Goal: Task Accomplishment & Management: Manage account settings

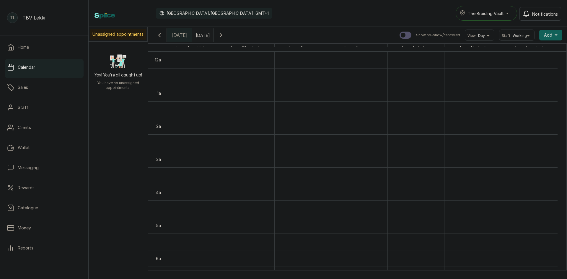
scroll to position [199, 0]
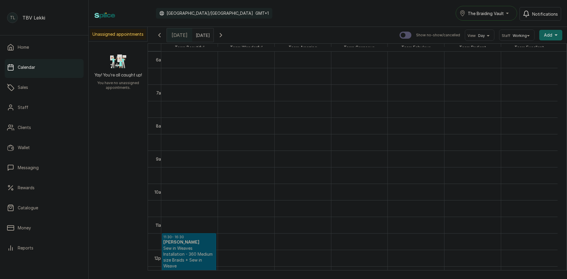
click at [97, 169] on div "Unassigned appointments Yay! You’re all caught up! You have no unassigned appoi…" at bounding box center [328, 149] width 478 height 244
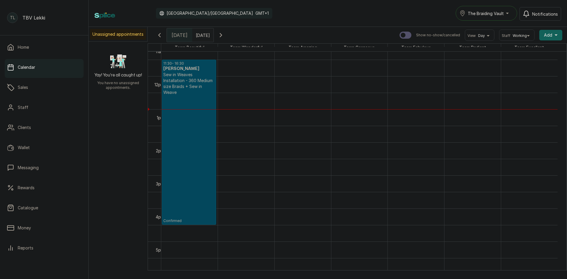
scroll to position [372, 0]
click at [222, 33] on icon "button" at bounding box center [221, 35] width 2 height 4
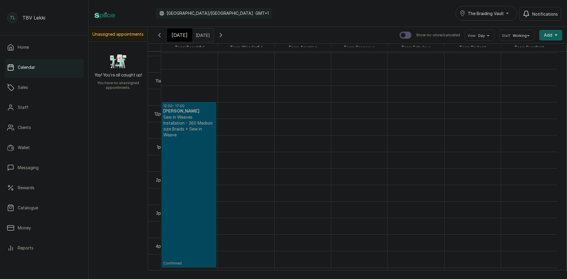
scroll to position [346, 0]
click at [488, 34] on div "View Day" at bounding box center [480, 35] width 30 height 11
click at [489, 15] on span "The Braiding Vault" at bounding box center [486, 13] width 36 height 6
click at [496, 30] on span "The Braiding Vault Signature" at bounding box center [503, 27] width 72 height 7
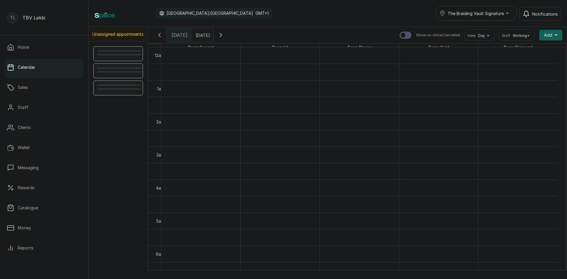
scroll to position [199, 0]
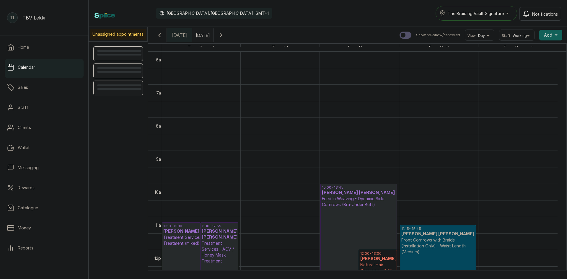
click at [224, 37] on icon "button" at bounding box center [220, 35] width 7 height 7
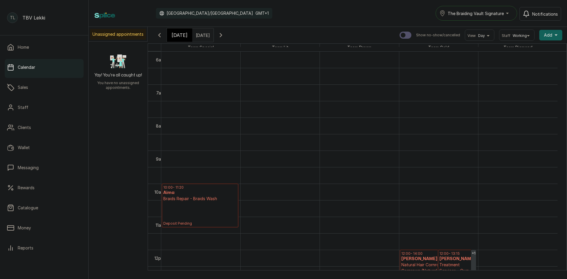
click at [511, 12] on div "The Braiding Vault Signature" at bounding box center [476, 13] width 74 height 7
click at [498, 35] on li "The Braiding Vault" at bounding box center [479, 40] width 89 height 12
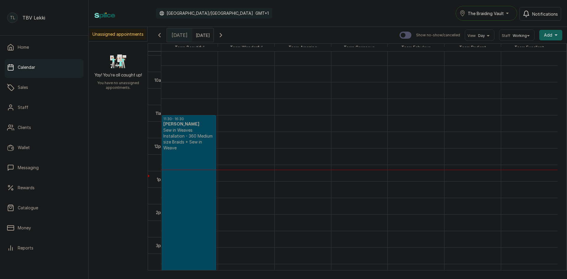
scroll to position [317, 0]
click at [159, 32] on icon "button" at bounding box center [159, 35] width 7 height 7
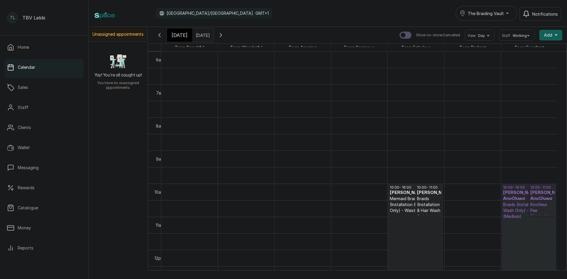
click at [538, 202] on h3 "Damaris AnuOluwa AnuOluwa" at bounding box center [542, 196] width 24 height 12
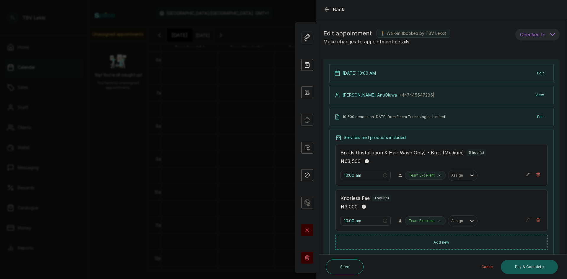
click at [527, 265] on button "Pay & Complete" at bounding box center [529, 267] width 57 height 14
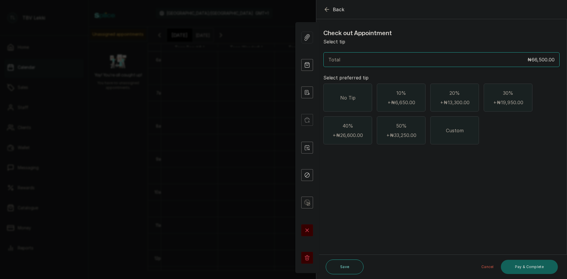
drag, startPoint x: 343, startPoint y: 98, endPoint x: 391, endPoint y: 115, distance: 51.3
click at [343, 98] on span "No Tip" at bounding box center [347, 97] width 15 height 7
click at [512, 264] on button "Pay & Complete" at bounding box center [529, 267] width 57 height 14
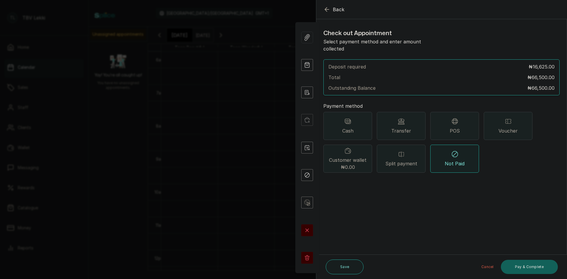
click at [400, 127] on span "Transfer" at bounding box center [401, 130] width 20 height 7
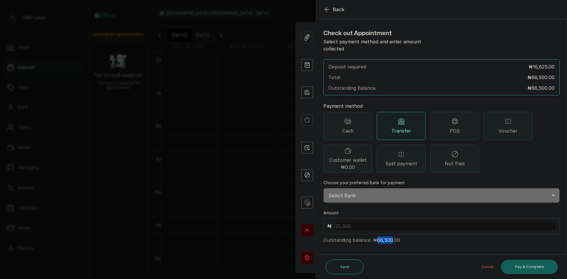
drag, startPoint x: 376, startPoint y: 231, endPoint x: 390, endPoint y: 233, distance: 14.2
click at [390, 234] on p "Outstanding balance: ₦66,500.00" at bounding box center [441, 238] width 236 height 9
copy p "66,500"
click at [349, 222] on input "text" at bounding box center [445, 226] width 220 height 8
paste input "66,500"
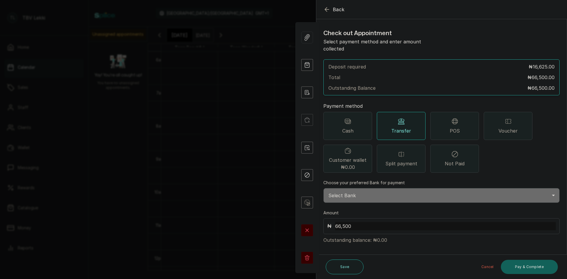
type input "66,500"
click at [351, 188] on select "Select Bank TRACTION/TBV LEKKI Paystack-Titan Traction - The braiding vault lek…" at bounding box center [441, 195] width 236 height 15
select select "118e1c88-eefc-4432-b8b6-73435625d06e"
click at [323, 188] on select "Select Bank TRACTION/TBV LEKKI Paystack-Titan Traction - The braiding vault lek…" at bounding box center [441, 195] width 236 height 15
click at [517, 264] on button "Pay & Complete" at bounding box center [529, 267] width 57 height 14
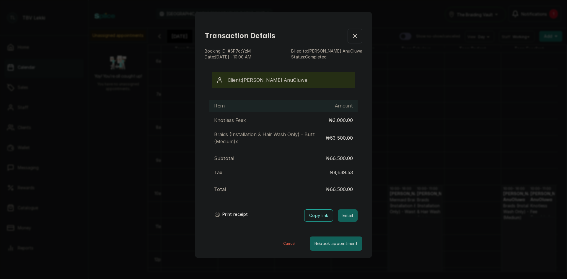
click at [234, 215] on button "Print receipt" at bounding box center [230, 214] width 43 height 12
click at [356, 40] on button "Show no-show/cancelled" at bounding box center [354, 36] width 15 height 15
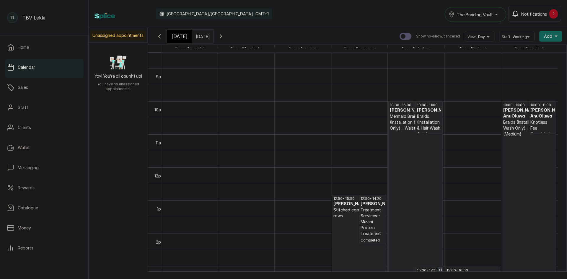
scroll to position [285, 0]
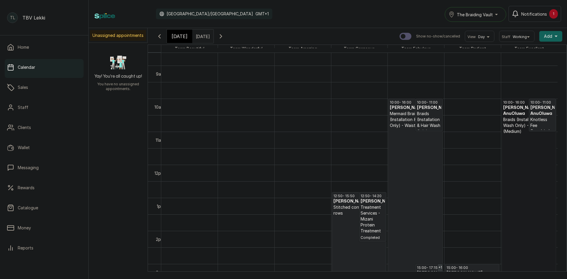
click at [525, 211] on link "10:00 - 16:00 Damaris AnuOluwa AnuOluwa Braids (Installation & Hair Wash Only) …" at bounding box center [528, 198] width 55 height 198
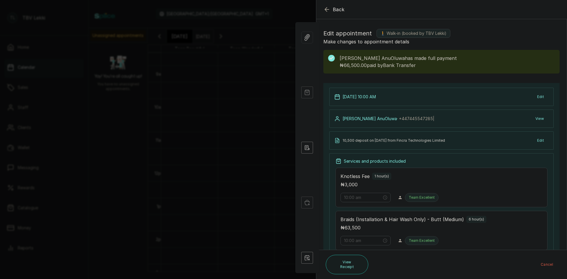
click at [325, 7] on icon "button" at bounding box center [326, 9] width 7 height 7
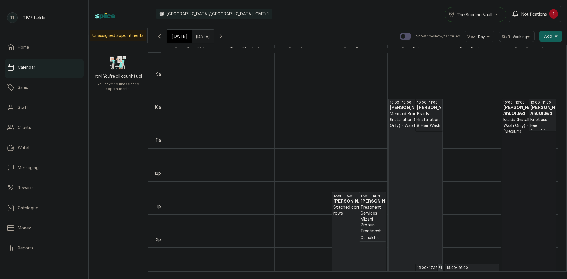
scroll to position [9, 0]
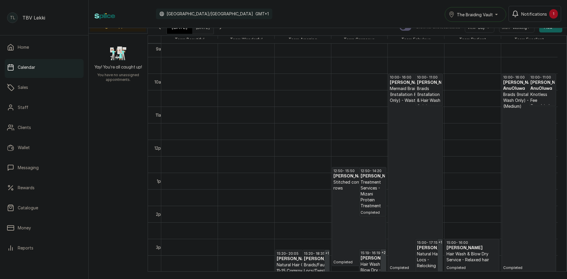
click at [174, 32] on div "[DATE]" at bounding box center [179, 27] width 25 height 14
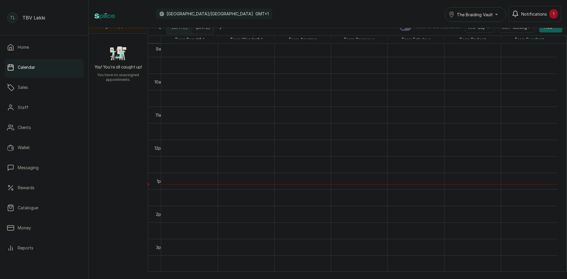
scroll to position [199, 0]
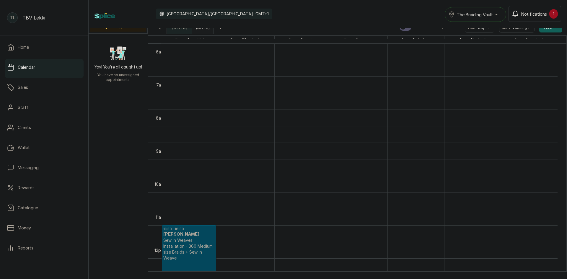
click at [528, 18] on button "Notifications 1" at bounding box center [534, 14] width 53 height 16
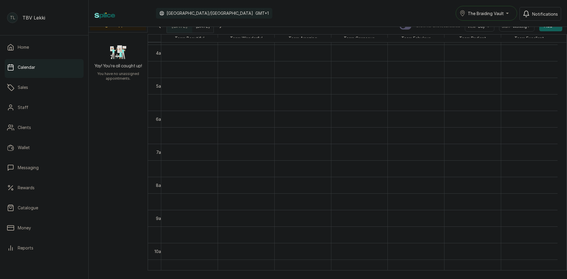
scroll to position [0, 0]
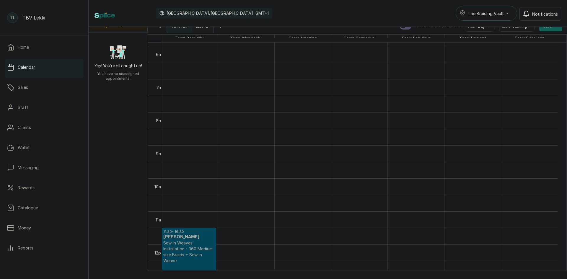
click at [162, 27] on icon "button" at bounding box center [159, 25] width 7 height 7
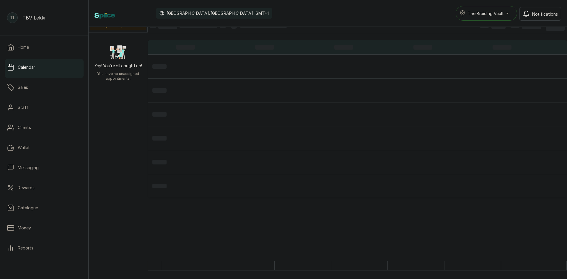
scroll to position [199, 0]
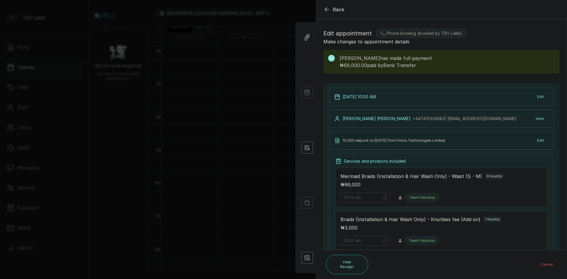
click at [327, 9] on icon "button" at bounding box center [326, 9] width 7 height 7
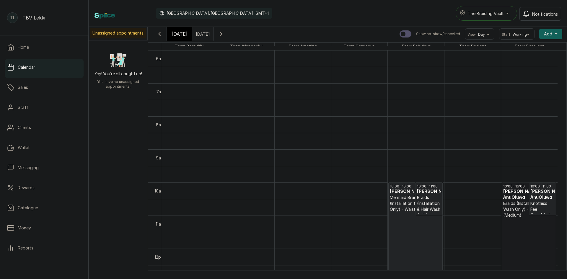
click at [524, 207] on link "10:00 - 16:00 Damaris AnuOluwa AnuOluwa Braids (Installation & Hair Wash Only) …" at bounding box center [528, 281] width 55 height 198
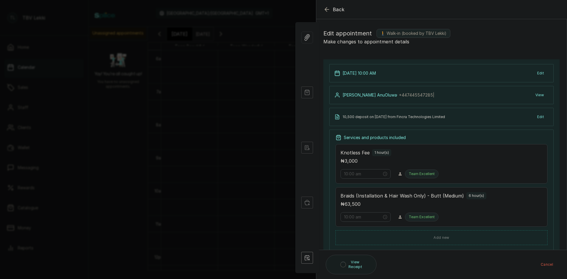
click at [327, 9] on icon "button" at bounding box center [327, 9] width 4 height 4
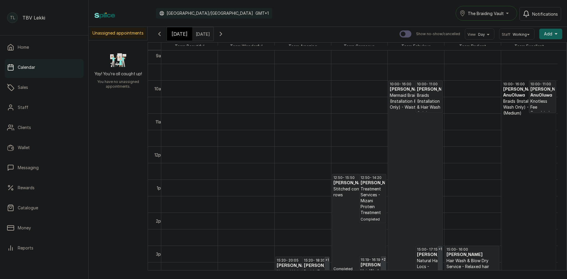
scroll to position [9, 0]
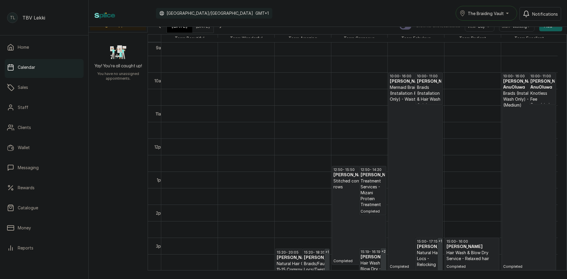
click at [169, 30] on div "[DATE]" at bounding box center [179, 26] width 25 height 14
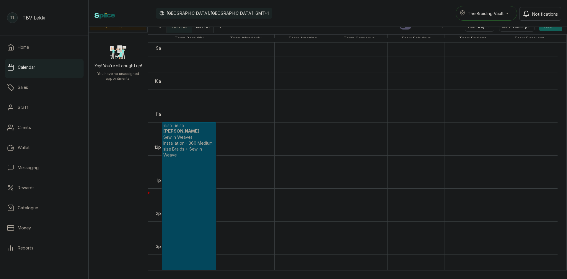
scroll to position [317, 0]
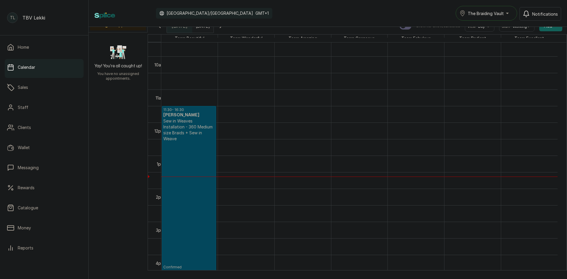
click at [215, 138] on p "Sew in Weaves Installation - 360 Medium size Braids + Sew in Weave" at bounding box center [188, 130] width 51 height 24
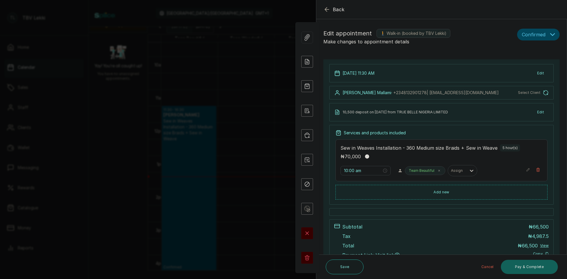
type input "11:30 am"
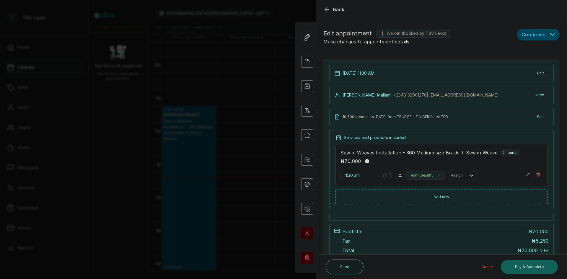
click at [526, 174] on icon "button" at bounding box center [528, 174] width 4 height 4
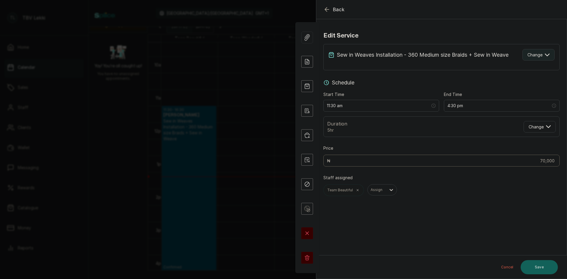
click at [529, 53] on span "Change" at bounding box center [534, 55] width 15 height 6
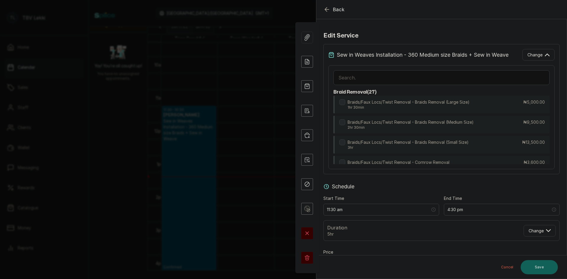
click at [492, 78] on input "text" at bounding box center [441, 77] width 216 height 15
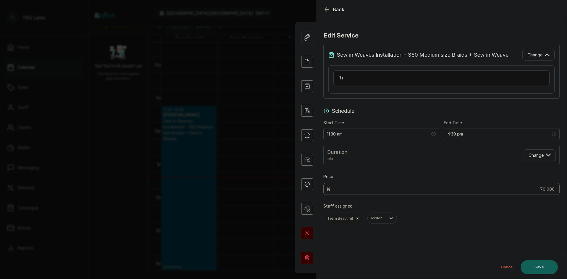
type input "`"
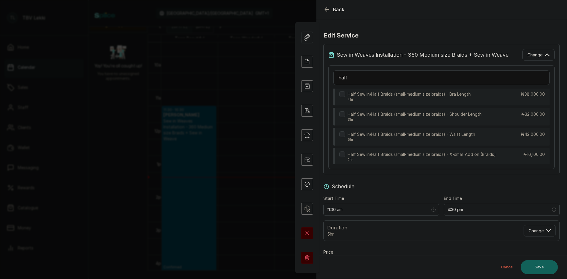
scroll to position [206, 0]
type input "half"
click at [341, 12] on span "Back" at bounding box center [339, 9] width 12 height 7
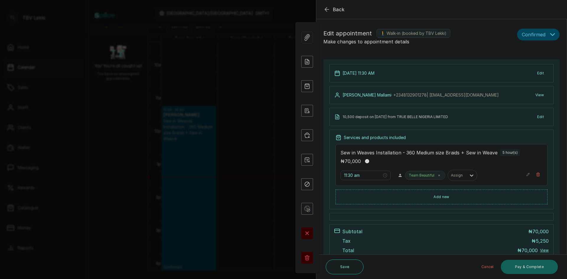
click at [486, 265] on button "Cancel" at bounding box center [487, 267] width 22 height 14
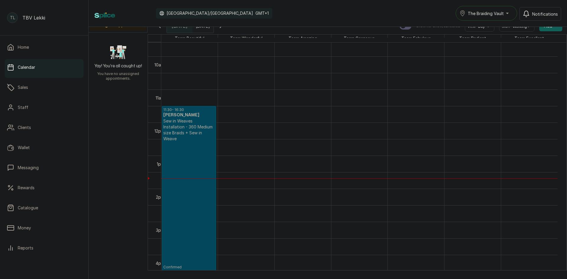
scroll to position [0, 0]
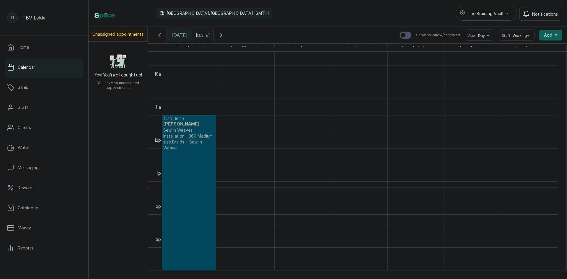
type input "dd/MM/yyyy"
click at [199, 35] on input "dd/MM/yyyy" at bounding box center [196, 34] width 9 height 10
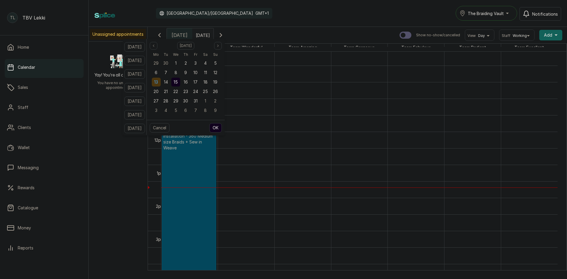
click at [158, 84] on span "13" at bounding box center [156, 81] width 4 height 5
click at [222, 128] on button "OK" at bounding box center [215, 127] width 12 height 9
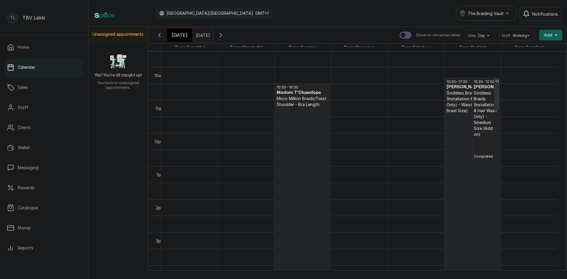
scroll to position [317, 0]
click at [466, 102] on p "Goddess Braids (Installation & Hair Wash Only) - Waist (Medium Braid Size)" at bounding box center [471, 101] width 51 height 24
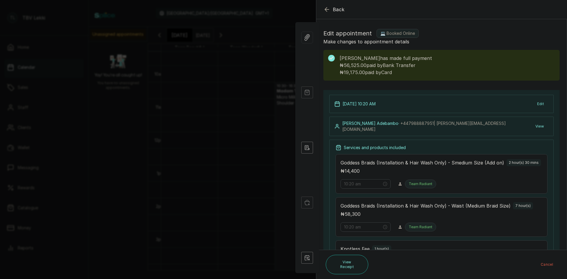
click at [327, 9] on icon "button" at bounding box center [327, 9] width 4 height 4
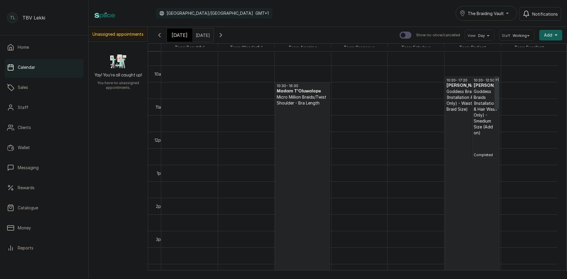
click at [175, 36] on span "[DATE]" at bounding box center [179, 35] width 16 height 7
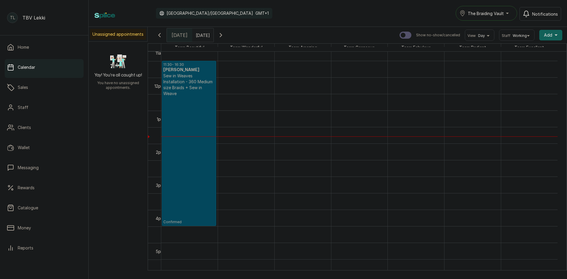
scroll to position [371, 0]
click at [202, 35] on input "13/10/2025" at bounding box center [196, 34] width 9 height 10
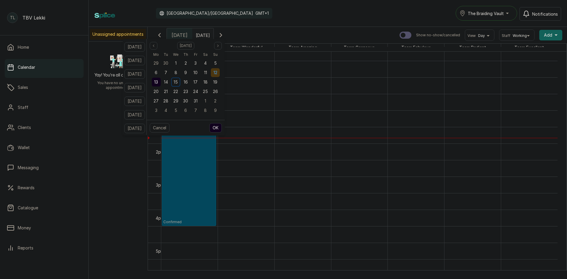
click at [220, 74] on div "12" at bounding box center [215, 72] width 9 height 9
click at [222, 130] on button "OK" at bounding box center [215, 127] width 12 height 9
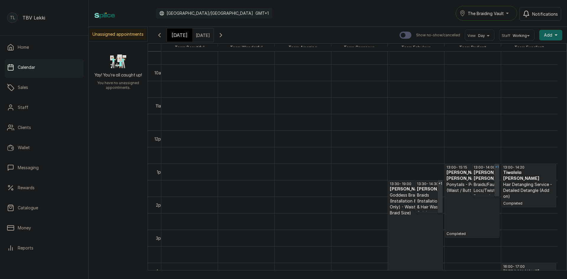
scroll to position [376, 0]
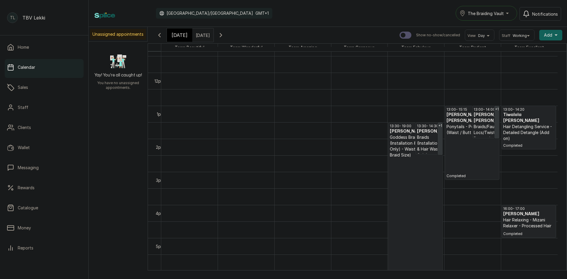
click at [425, 183] on p "Completed" at bounding box center [415, 230] width 51 height 144
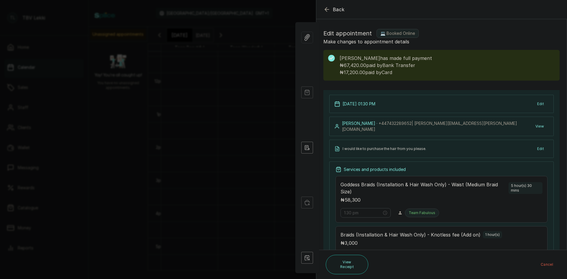
click at [328, 11] on icon "button" at bounding box center [326, 9] width 7 height 7
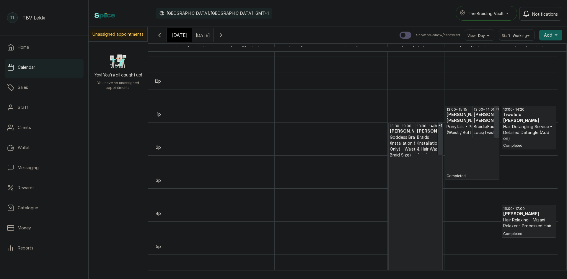
click at [202, 35] on input "12/10/2025" at bounding box center [196, 34] width 9 height 10
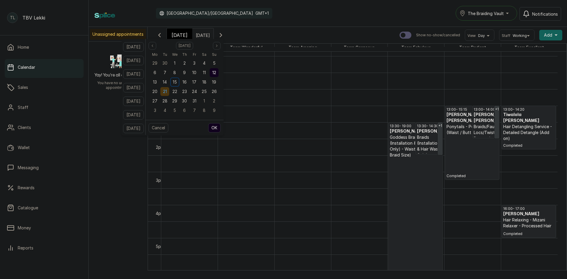
click at [167, 93] on span "21" at bounding box center [165, 91] width 4 height 5
click at [220, 128] on button "OK" at bounding box center [214, 127] width 12 height 9
type input "21/10/2025"
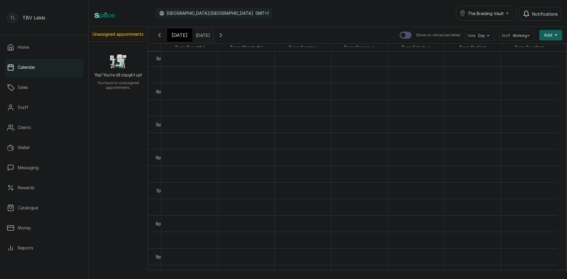
scroll to position [540, 0]
click at [180, 36] on span "[DATE]" at bounding box center [179, 35] width 16 height 7
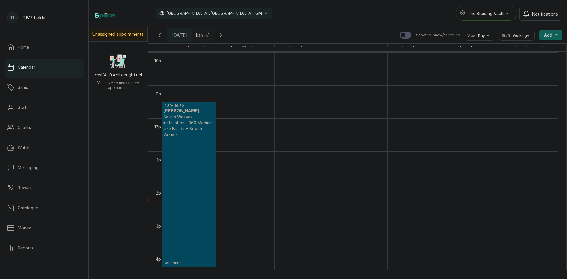
scroll to position [331, 0]
click at [249, 110] on td at bounding box center [359, 109] width 396 height 17
click at [259, 121] on td at bounding box center [359, 126] width 396 height 17
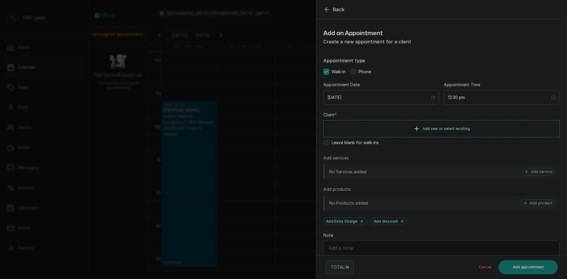
click at [327, 11] on icon "button" at bounding box center [326, 9] width 7 height 7
click at [534, 172] on button "Add service" at bounding box center [538, 172] width 33 height 8
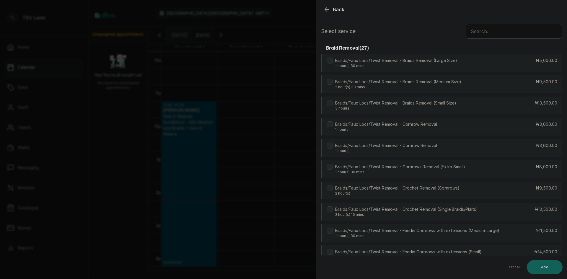
scroll to position [0, 0]
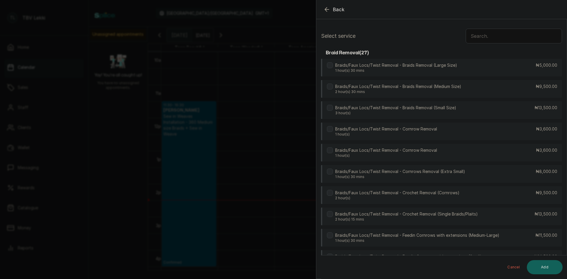
click at [485, 37] on input "text" at bounding box center [513, 36] width 96 height 15
type input "a"
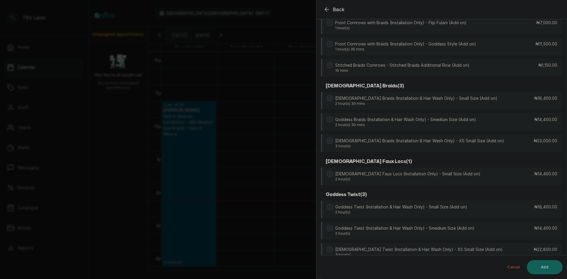
scroll to position [330, 0]
type input "add on"
click at [327, 12] on icon "button" at bounding box center [326, 9] width 7 height 7
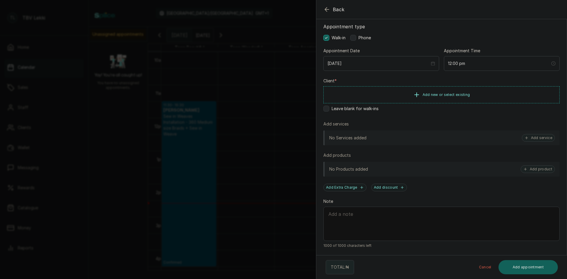
click at [332, 10] on button "Back" at bounding box center [333, 9] width 21 height 7
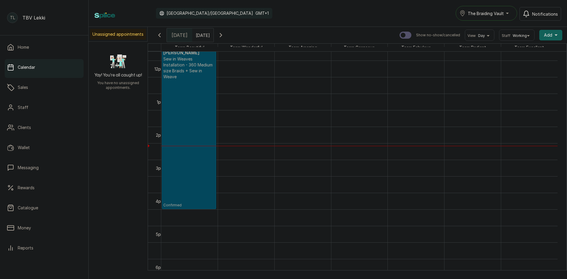
scroll to position [390, 0]
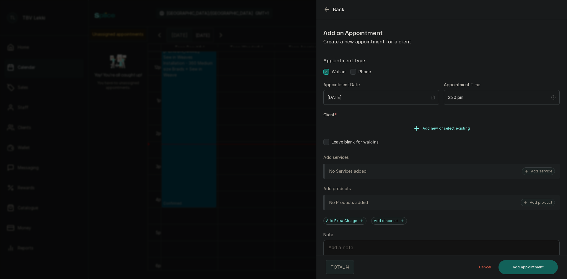
click at [373, 128] on button "Add new or select existing" at bounding box center [441, 128] width 236 height 17
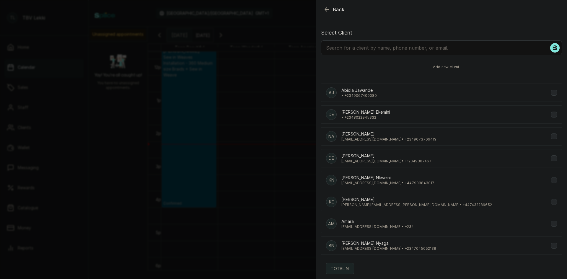
click at [441, 67] on span "Add new client" at bounding box center [446, 67] width 26 height 5
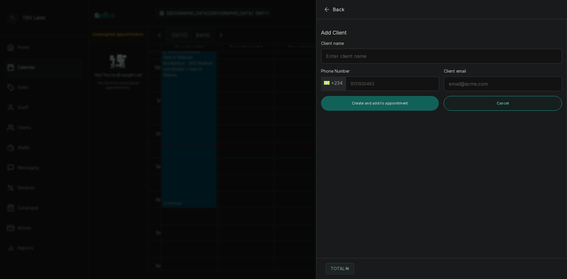
click at [334, 83] on button "+234" at bounding box center [332, 82] width 23 height 9
type input "913"
click at [340, 84] on button "+234" at bounding box center [332, 82] width 23 height 9
click at [342, 83] on button "+234" at bounding box center [332, 82] width 23 height 9
drag, startPoint x: 335, startPoint y: 100, endPoint x: 320, endPoint y: 102, distance: 15.2
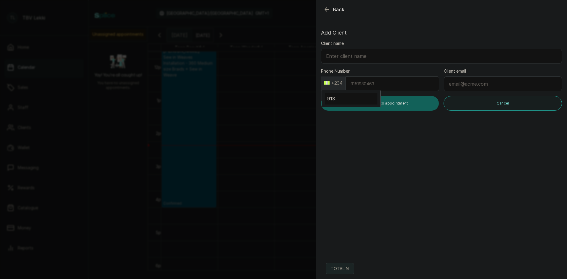
click at [320, 102] on div "Add Client Client name Phone Number +234 913 Client email Create and add to app…" at bounding box center [441, 70] width 250 height 92
click at [390, 56] on input "Client name" at bounding box center [441, 56] width 241 height 15
click at [334, 88] on div "+234" at bounding box center [332, 83] width 23 height 11
click at [334, 80] on button "+234" at bounding box center [332, 82] width 23 height 9
drag, startPoint x: 340, startPoint y: 97, endPoint x: 319, endPoint y: 99, distance: 21.0
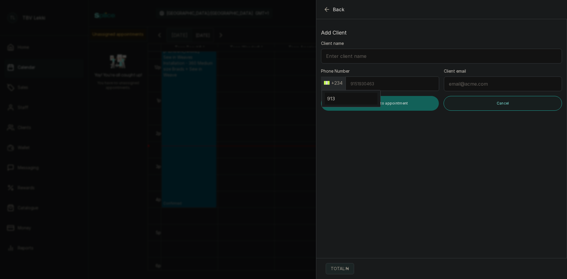
click at [319, 99] on div "Add Client Client name Phone Number +234 913 Client email Create and add to app…" at bounding box center [441, 70] width 250 height 92
click at [331, 85] on button "+234" at bounding box center [332, 82] width 23 height 9
click at [334, 82] on button "+234" at bounding box center [332, 82] width 23 height 9
click at [329, 82] on button "+234" at bounding box center [332, 82] width 23 height 9
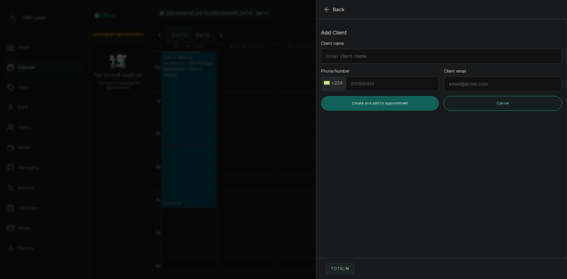
click at [329, 82] on button "+234" at bounding box center [332, 82] width 23 height 9
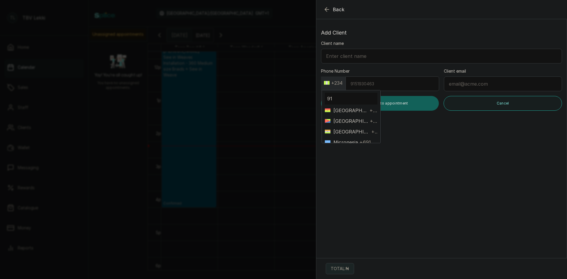
type input "9"
type input "1"
click at [371, 126] on span "+1" at bounding box center [374, 124] width 6 height 7
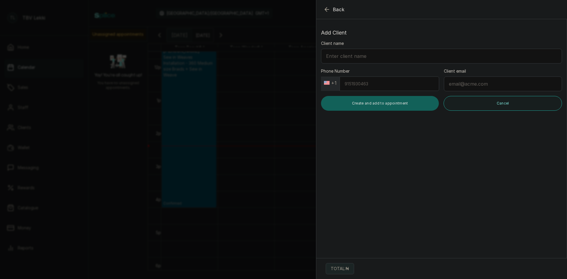
click at [378, 84] on input "Phone Number" at bounding box center [388, 83] width 99 height 14
type input "9137312078"
click at [493, 85] on input "Client email" at bounding box center [503, 83] width 118 height 15
click at [462, 58] on input "Client name" at bounding box center [441, 56] width 241 height 15
type input "[PERSON_NAME]"
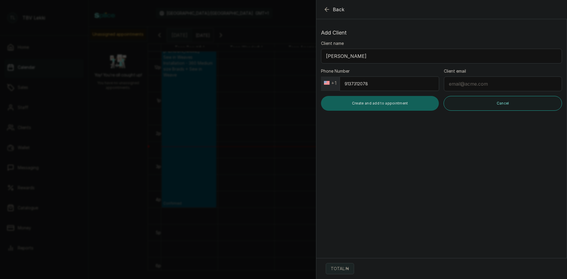
click at [509, 84] on input "Client email" at bounding box center [503, 83] width 118 height 15
type input "[EMAIL_ADDRESS][DOMAIN_NAME]"
click at [407, 107] on button "Create and add to appointment" at bounding box center [380, 103] width 118 height 15
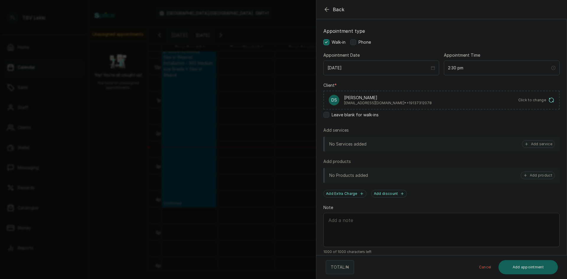
scroll to position [36, 0]
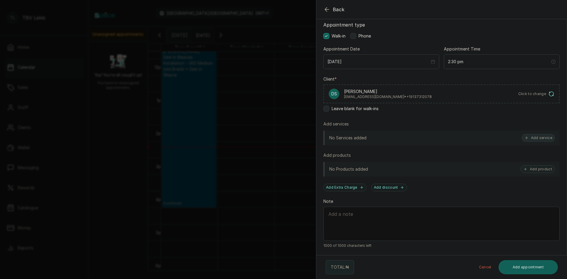
click at [537, 141] on button "Add service" at bounding box center [538, 138] width 33 height 8
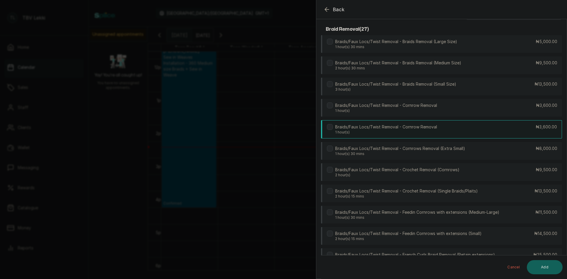
scroll to position [0, 0]
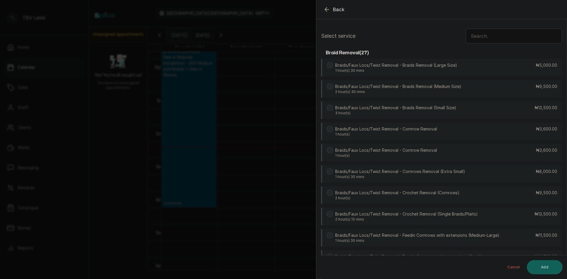
click at [506, 38] on input "text" at bounding box center [513, 36] width 96 height 15
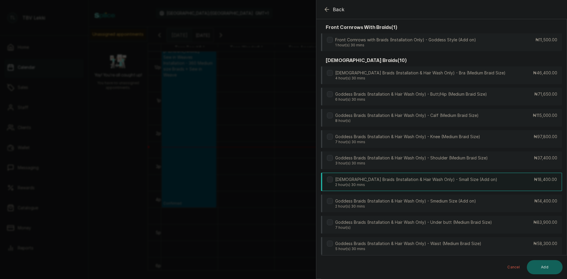
scroll to position [442, 0]
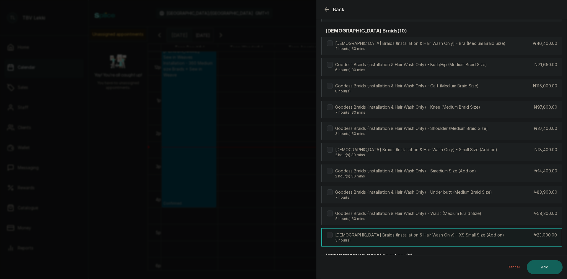
type input "go"
click at [428, 232] on p "[DEMOGRAPHIC_DATA] Braids (Installation & Hair Wash Only) - XS Small Size (Add …" at bounding box center [419, 235] width 169 height 6
click at [543, 263] on button "Add" at bounding box center [545, 267] width 36 height 14
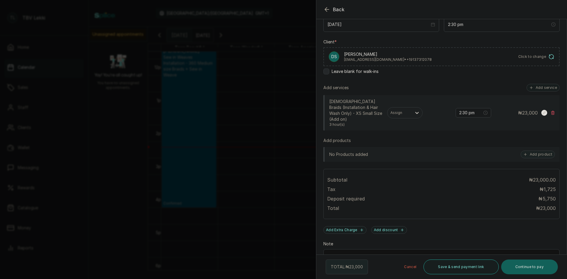
scroll to position [115, 0]
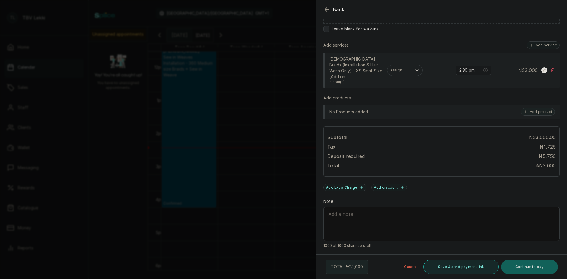
click at [442, 264] on button "Save & send payment link" at bounding box center [460, 266] width 75 height 15
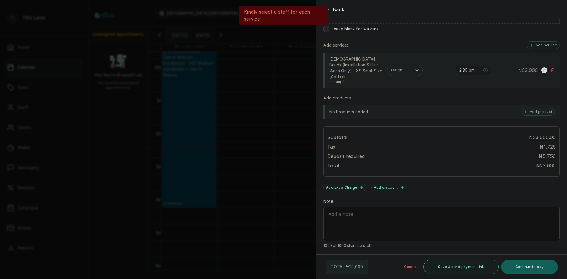
scroll to position [27, 0]
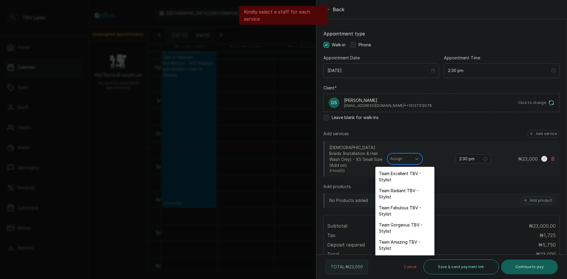
click at [408, 160] on div at bounding box center [399, 158] width 18 height 5
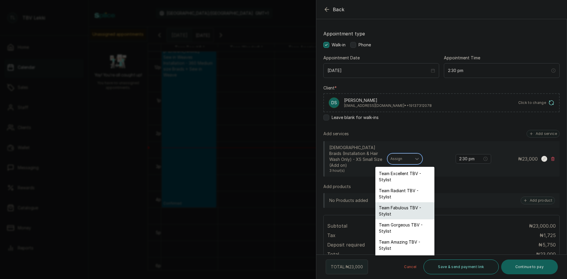
click at [405, 209] on div "Team Fabulous TBV - Stylist" at bounding box center [404, 210] width 59 height 17
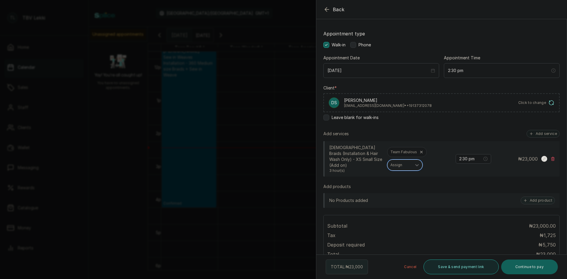
click at [452, 268] on button "Save & send payment link" at bounding box center [460, 266] width 75 height 15
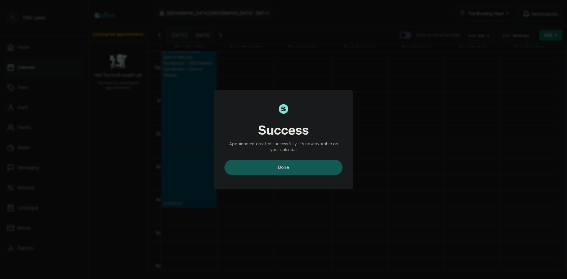
click at [334, 172] on button "done" at bounding box center [283, 167] width 118 height 15
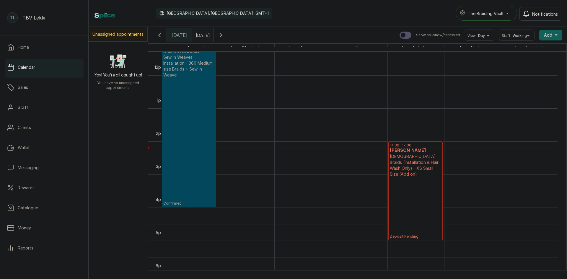
click at [419, 170] on p "[DEMOGRAPHIC_DATA] Braids (Installation & Hair Wash Only) - XS Small Size (Add …" at bounding box center [415, 165] width 51 height 24
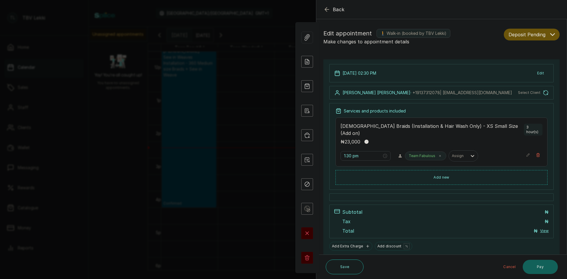
type input "2:30 pm"
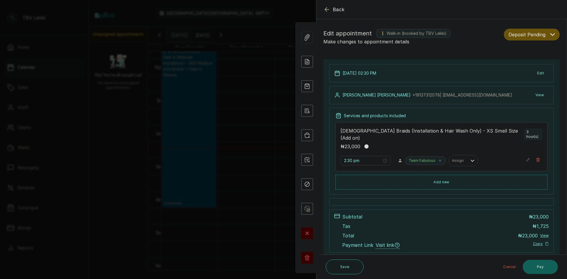
click at [535, 35] on span "Deposit Pending" at bounding box center [526, 34] width 37 height 7
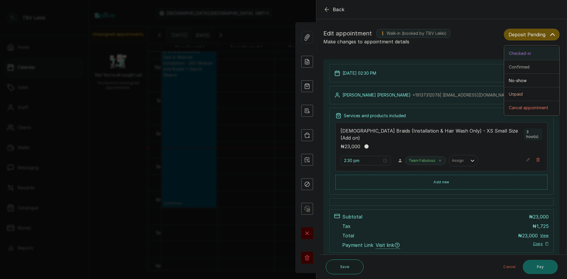
click at [526, 52] on span "Checked-in" at bounding box center [520, 53] width 22 height 6
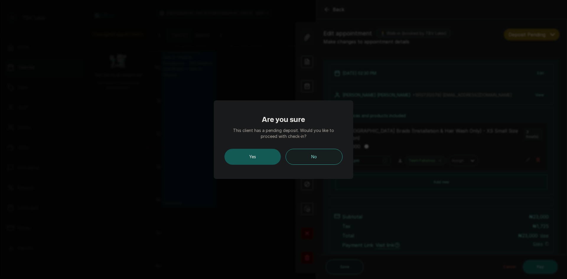
click at [262, 164] on button "Yes" at bounding box center [252, 157] width 56 height 16
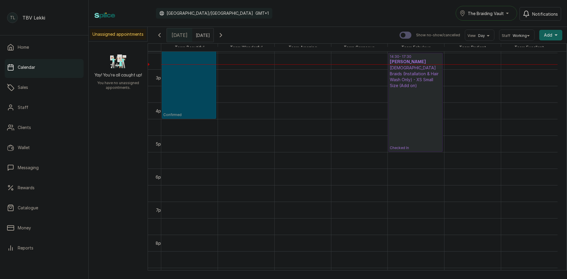
scroll to position [449, 0]
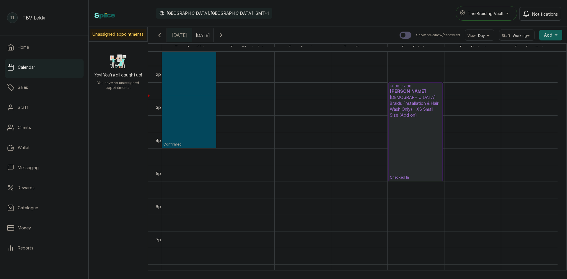
click at [213, 31] on span at bounding box center [207, 34] width 11 height 10
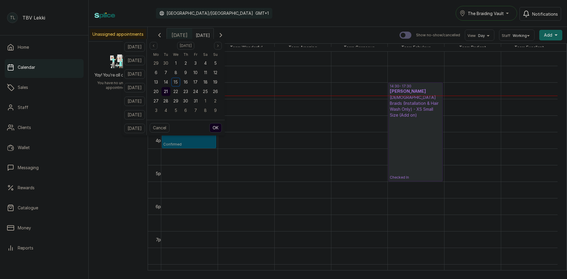
click at [168, 92] on span "21" at bounding box center [166, 91] width 4 height 5
click at [221, 128] on button "OK" at bounding box center [215, 127] width 12 height 9
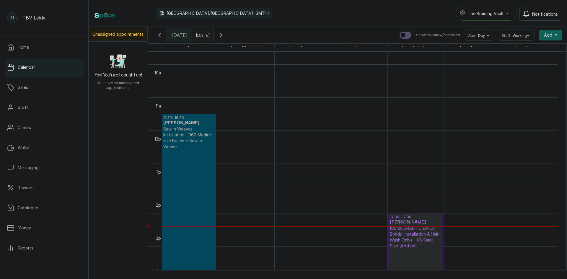
scroll to position [301, 0]
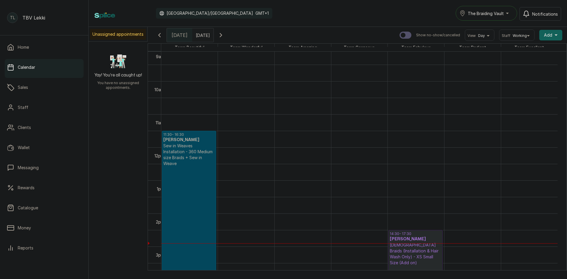
click at [213, 37] on span at bounding box center [207, 34] width 11 height 10
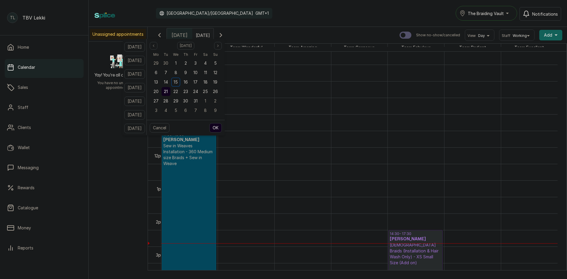
click at [168, 92] on span "21" at bounding box center [166, 91] width 4 height 5
click at [222, 128] on button "OK" at bounding box center [215, 127] width 12 height 9
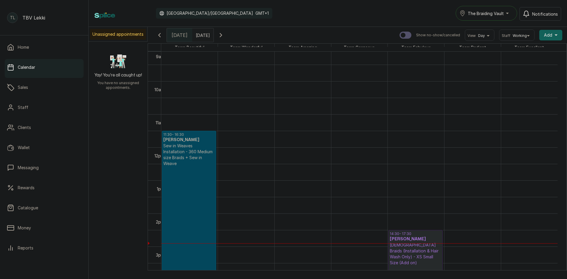
click at [213, 25] on div "Calendar Africa/Lagos GMT+1 The Braiding Vault Notifications" at bounding box center [328, 13] width 478 height 27
click at [202, 33] on input "21/10/2025" at bounding box center [196, 34] width 9 height 10
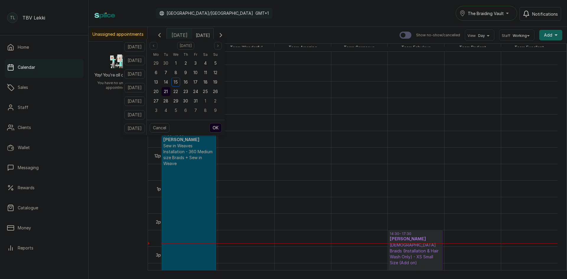
click at [168, 93] on span "21" at bounding box center [166, 91] width 4 height 5
click at [222, 127] on button "OK" at bounding box center [215, 127] width 12 height 9
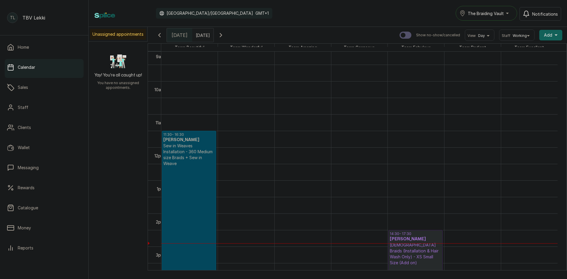
click at [224, 35] on icon "button" at bounding box center [220, 35] width 7 height 7
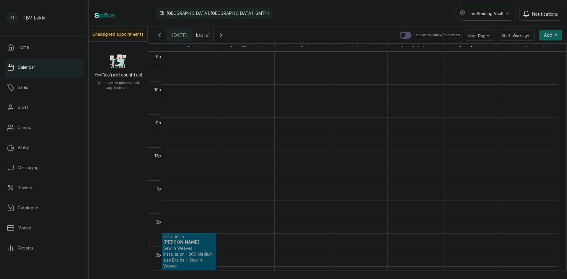
scroll to position [199, 0]
click at [228, 34] on button "Show no-show/cancelled" at bounding box center [221, 35] width 14 height 14
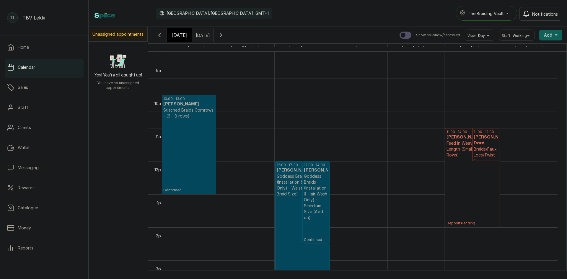
scroll to position [258, 0]
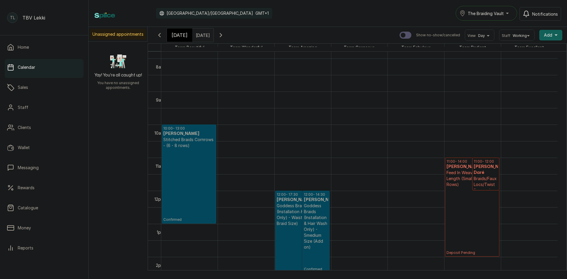
click at [202, 37] on input "21/10/2025" at bounding box center [196, 34] width 9 height 10
click at [281, 17] on div "Calendar Africa/Lagos GMT+1 The Braiding Vault Notifications" at bounding box center [327, 13] width 466 height 15
click at [164, 35] on button "Show no-show/cancelled" at bounding box center [159, 35] width 14 height 14
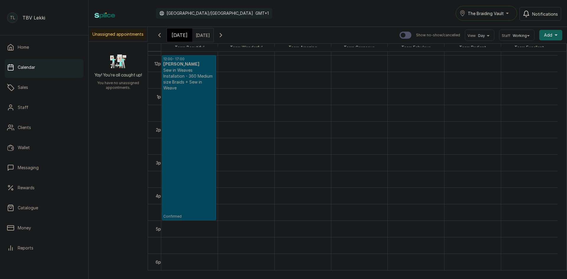
scroll to position [405, 0]
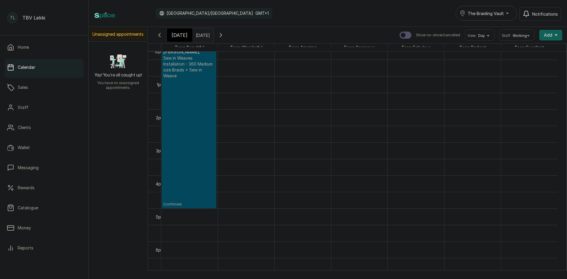
click at [196, 89] on p "Confirmed" at bounding box center [188, 143] width 51 height 128
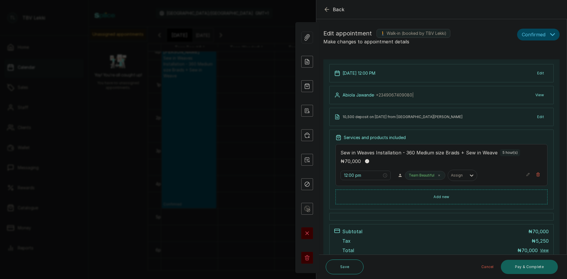
drag, startPoint x: 330, startPoint y: 14, endPoint x: 326, endPoint y: 9, distance: 6.1
click at [326, 9] on icon "button" at bounding box center [326, 9] width 7 height 7
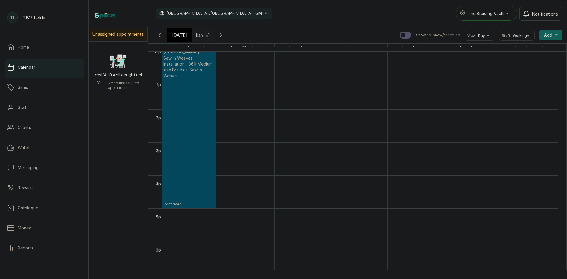
click at [179, 36] on span "[DATE]" at bounding box center [179, 35] width 16 height 7
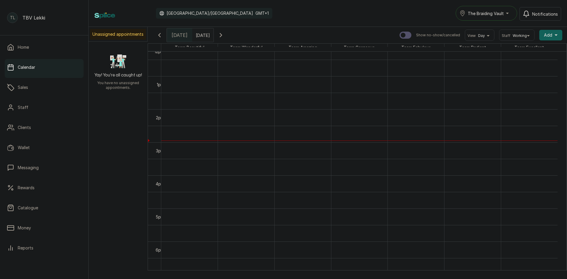
scroll to position [199, 0]
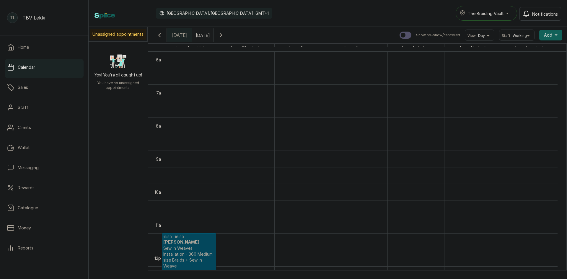
click at [198, 35] on input "21/10/2025" at bounding box center [196, 34] width 9 height 10
click at [273, 22] on div "Calendar Africa/Lagos GMT+1 The Braiding Vault Notifications" at bounding box center [328, 13] width 478 height 27
click at [202, 34] on input "21/10/2025" at bounding box center [196, 34] width 9 height 10
click at [159, 92] on span "20" at bounding box center [155, 91] width 5 height 5
click at [222, 128] on button "OK" at bounding box center [215, 127] width 12 height 9
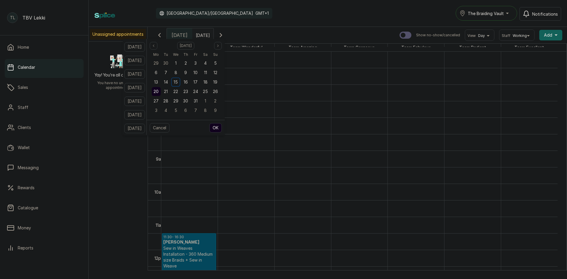
type input "20/10/2025"
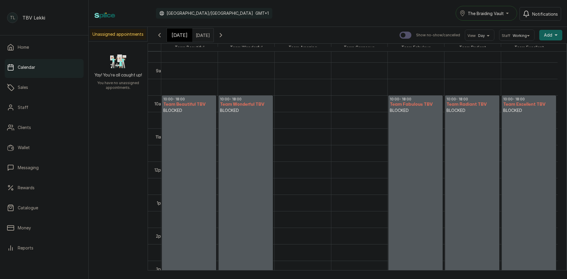
scroll to position [287, 0]
click at [174, 36] on span "[DATE]" at bounding box center [179, 35] width 16 height 7
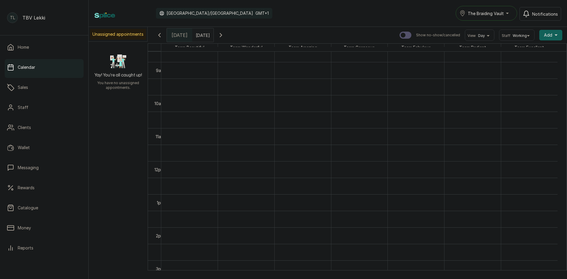
scroll to position [199, 0]
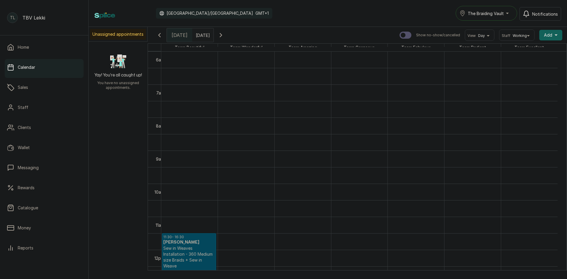
click at [224, 35] on icon "button" at bounding box center [220, 35] width 7 height 7
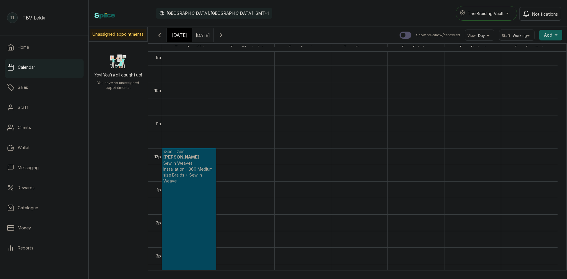
scroll to position [317, 0]
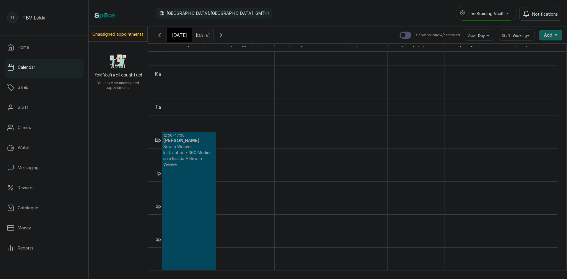
click at [181, 188] on p "Confirmed" at bounding box center [188, 231] width 51 height 128
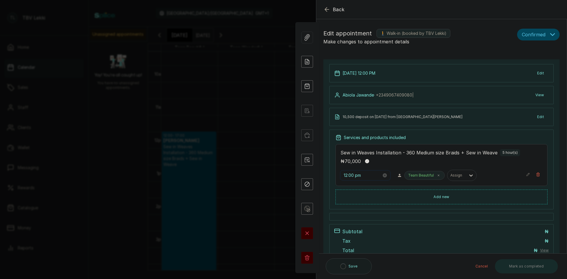
click at [352, 176] on input "12:00 pm" at bounding box center [363, 175] width 38 height 6
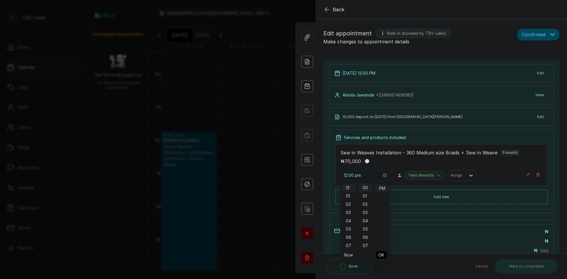
scroll to position [8, 0]
click at [352, 220] on div "04" at bounding box center [349, 221] width 14 height 8
click at [365, 187] on div "00" at bounding box center [365, 188] width 14 height 8
type input "4:00 pm"
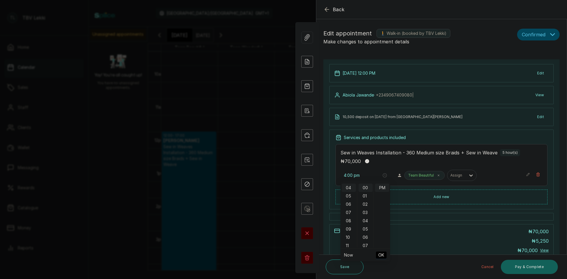
click at [381, 256] on span "OK" at bounding box center [381, 254] width 6 height 11
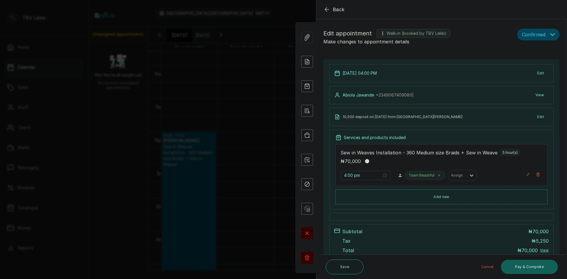
click at [537, 96] on button "View" at bounding box center [539, 95] width 18 height 11
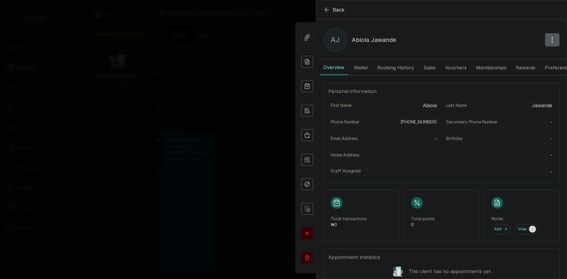
click at [327, 8] on icon "button" at bounding box center [326, 9] width 7 height 7
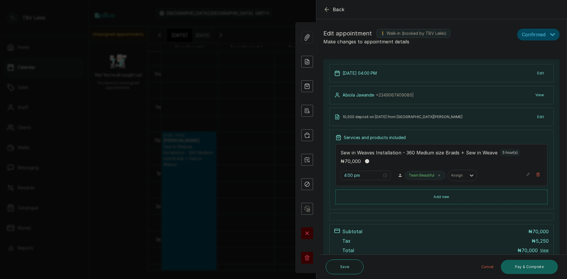
click at [349, 72] on p "16 Oct 2025, 04:00 PM" at bounding box center [359, 73] width 34 height 6
click at [340, 75] on div "16 Oct 2025, 04:00 PM" at bounding box center [355, 73] width 43 height 6
click at [535, 71] on button "Edit" at bounding box center [540, 73] width 16 height 11
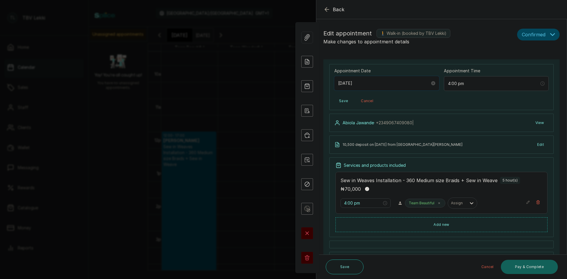
click at [357, 82] on input "2025/10/16" at bounding box center [384, 83] width 92 height 6
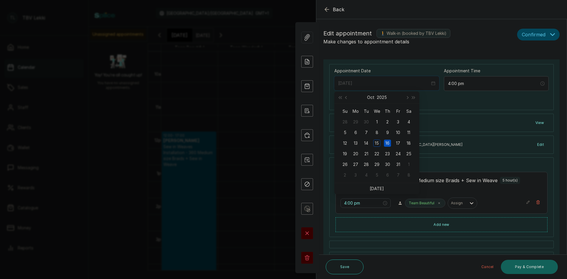
type input "[DATE]"
click at [377, 143] on div "15" at bounding box center [376, 143] width 7 height 7
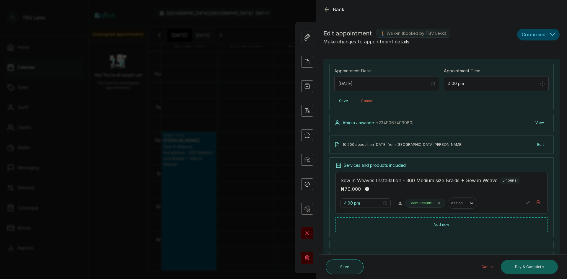
click at [345, 267] on button "Save" at bounding box center [345, 266] width 38 height 15
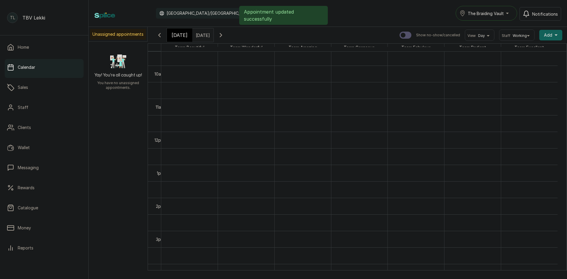
click at [176, 36] on span "[DATE]" at bounding box center [179, 35] width 16 height 7
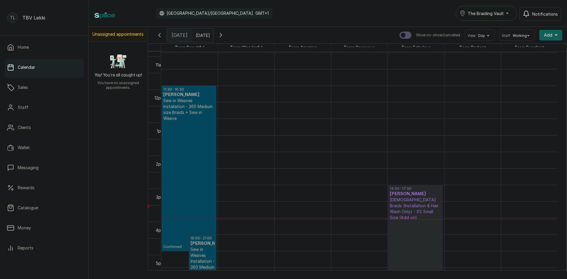
scroll to position [346, 0]
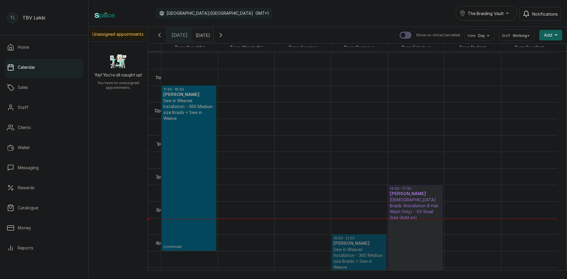
drag, startPoint x: 198, startPoint y: 243, endPoint x: 360, endPoint y: 248, distance: 161.2
click at [359, 248] on tr "11:30 - 16:30 Sheun Mallami Mallami Sew in Weaves Installation - 360 Medium siz…" at bounding box center [359, 101] width 396 height 793
click at [187, 124] on p "Confirmed" at bounding box center [188, 185] width 51 height 128
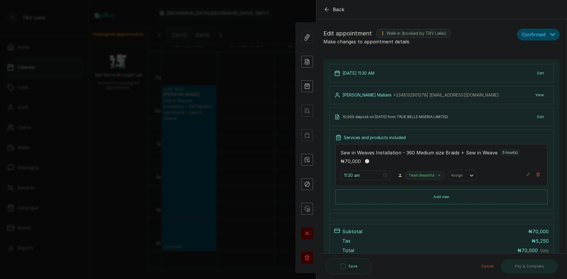
click at [550, 34] on icon "button" at bounding box center [552, 35] width 4 height 2
click at [532, 55] on span "Checked-in" at bounding box center [533, 53] width 22 height 6
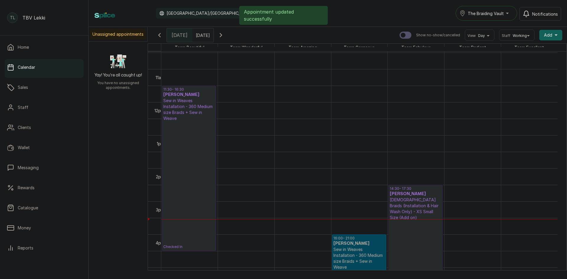
click at [200, 147] on p "Checked In" at bounding box center [188, 185] width 51 height 128
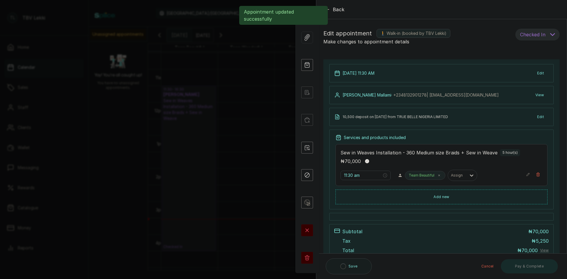
click at [388, 156] on div "Sew in Weaves Installation - 360 Medium size Braids + Sew in Weave 5 hour(s) ₦ …" at bounding box center [441, 157] width 202 height 16
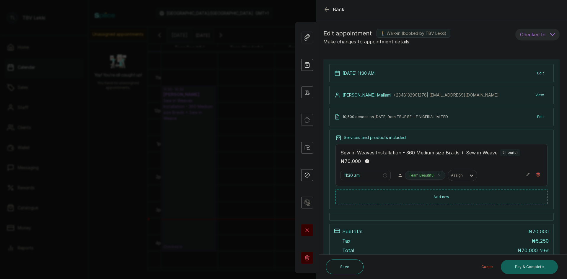
click at [526, 174] on icon "button" at bounding box center [528, 174] width 4 height 4
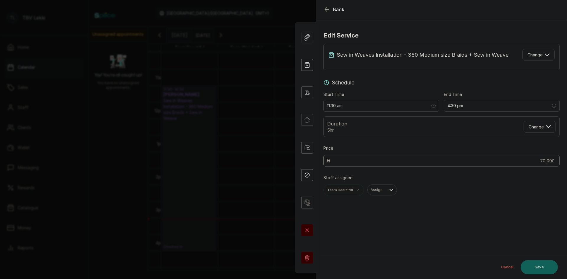
click at [328, 6] on icon "button" at bounding box center [326, 9] width 7 height 7
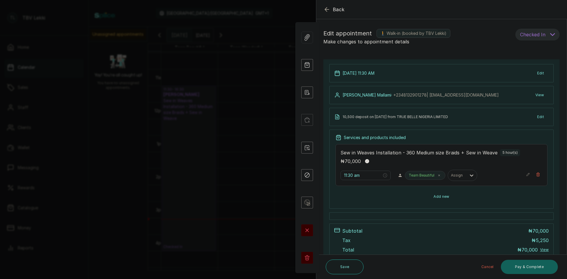
click at [457, 198] on button "Add new" at bounding box center [441, 196] width 212 height 14
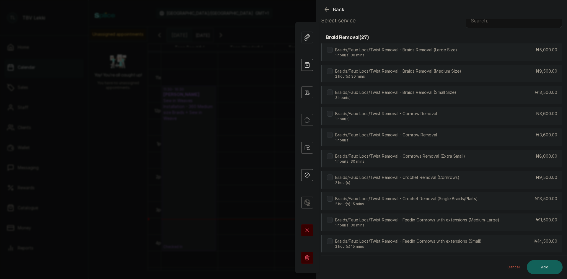
scroll to position [0, 0]
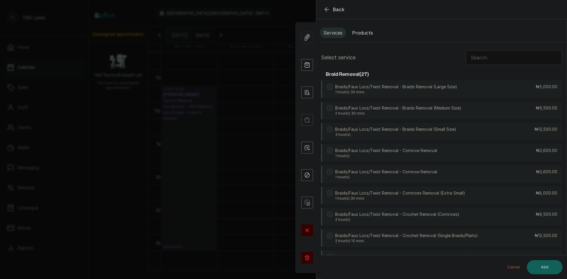
click at [496, 61] on input "text" at bounding box center [513, 57] width 96 height 15
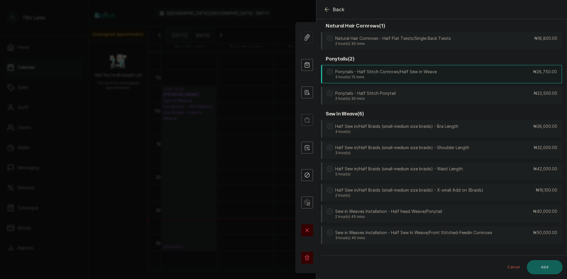
scroll to position [184, 0]
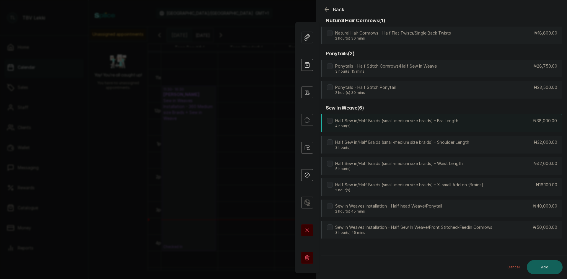
type input "half"
click at [466, 122] on div "Half Sew in/Half Braids (small-medium size braids) - Bra Length 4 hour(s) ₦38,0…" at bounding box center [441, 123] width 241 height 18
click at [542, 264] on button "Add" at bounding box center [545, 267] width 36 height 14
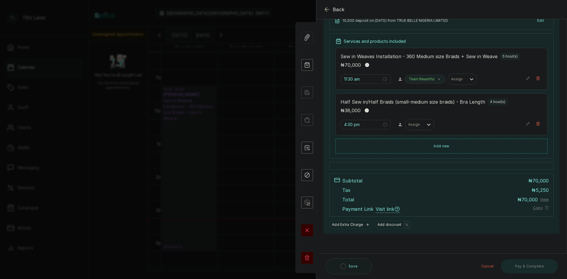
scroll to position [96, 0]
click at [347, 122] on input "4:30 pm" at bounding box center [363, 124] width 38 height 6
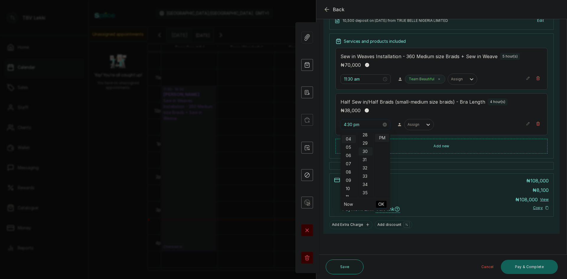
scroll to position [8, 0]
click at [347, 195] on div "11" at bounding box center [349, 195] width 14 height 8
type input "11:30 am"
click at [384, 136] on div "AM" at bounding box center [382, 137] width 14 height 8
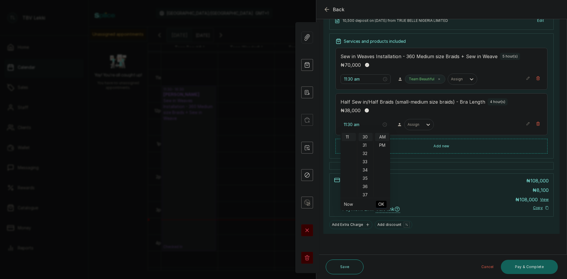
scroll to position [96, 0]
click at [381, 204] on span "OK" at bounding box center [381, 204] width 6 height 11
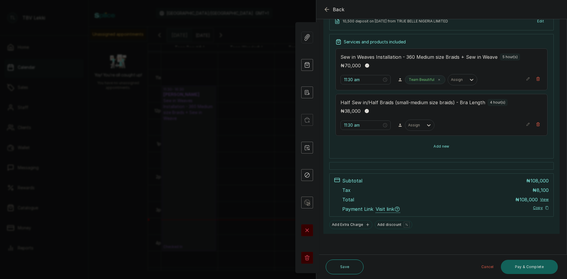
click at [439, 146] on button "Add new" at bounding box center [441, 146] width 212 height 14
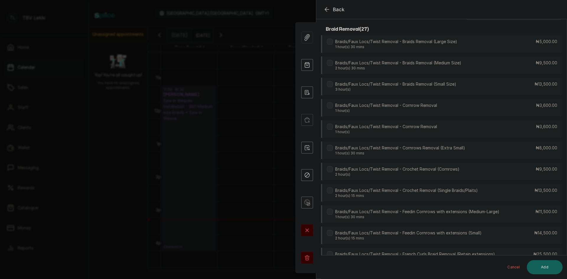
scroll to position [0, 0]
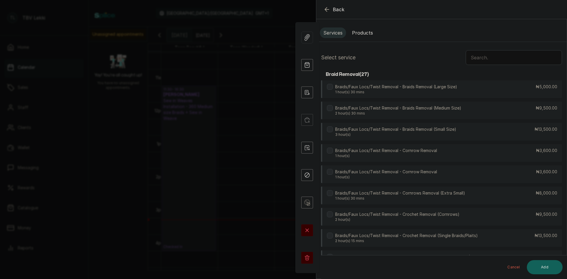
click at [480, 56] on input "text" at bounding box center [513, 57] width 96 height 15
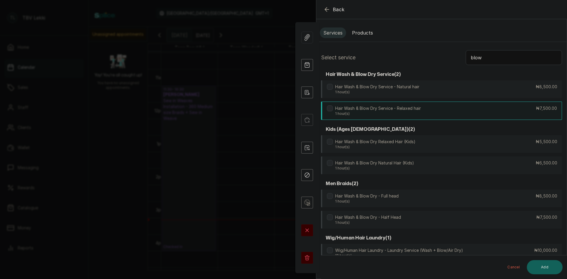
type input "blow"
click at [418, 107] on p "Hair Wash & Blow Dry Service - Relaxed hair" at bounding box center [378, 108] width 86 height 6
click at [536, 268] on button "Add" at bounding box center [545, 267] width 36 height 14
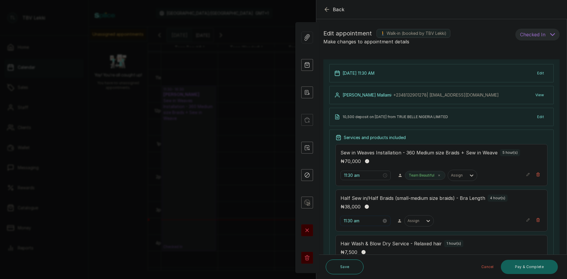
click at [347, 220] on input "11:30 am" at bounding box center [363, 221] width 38 height 6
click at [464, 221] on div "Assign" at bounding box center [463, 220] width 116 height 11
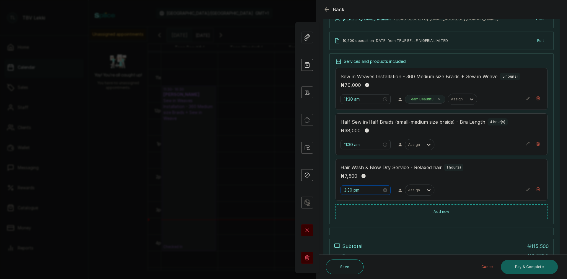
scroll to position [89, 0]
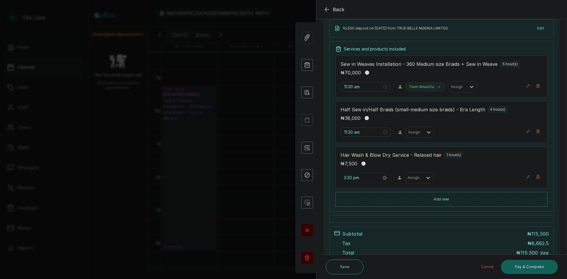
click at [346, 178] on input "3:30 pm" at bounding box center [363, 177] width 38 height 6
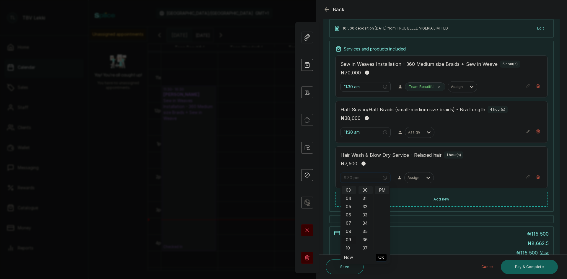
scroll to position [54, 0]
click at [347, 227] on div "11" at bounding box center [349, 227] width 14 height 8
click at [364, 192] on div "30" at bounding box center [365, 190] width 14 height 8
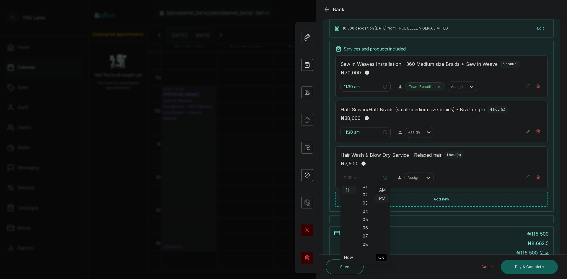
type input "11:30 am"
click at [381, 192] on div "AM" at bounding box center [382, 190] width 14 height 8
click at [381, 257] on span "OK" at bounding box center [381, 257] width 6 height 11
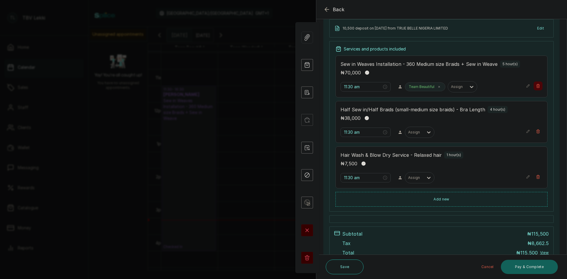
click at [535, 86] on button "Show no-show/cancelled" at bounding box center [537, 85] width 9 height 9
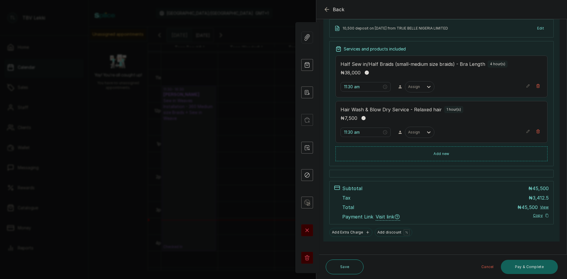
scroll to position [96, 0]
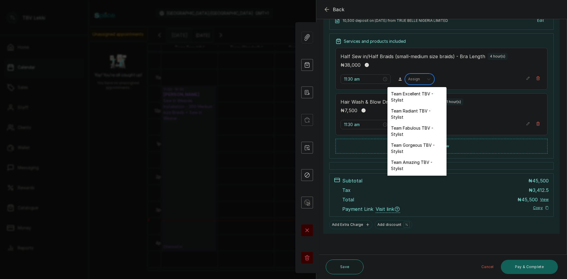
click at [423, 80] on div at bounding box center [428, 79] width 11 height 11
click at [410, 94] on div "Team Excellent TBV - Stylist" at bounding box center [416, 96] width 59 height 17
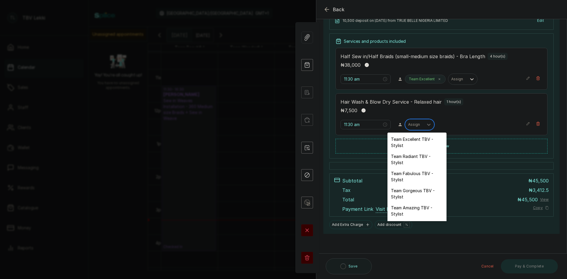
click at [417, 127] on div at bounding box center [414, 124] width 12 height 5
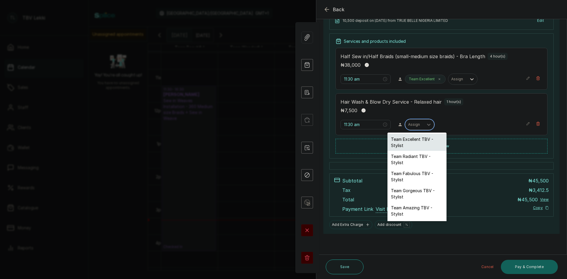
click at [417, 142] on div "Team Excellent TBV - Stylist" at bounding box center [416, 142] width 59 height 17
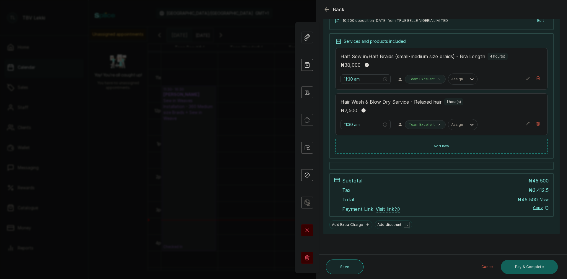
click at [350, 261] on button "Save" at bounding box center [345, 266] width 38 height 15
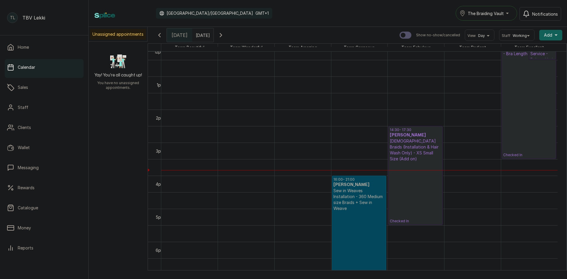
scroll to position [405, 0]
click at [196, 35] on input "20/10/2025" at bounding box center [196, 34] width 9 height 10
click at [159, 93] on span "20" at bounding box center [155, 91] width 5 height 5
click at [170, 94] on div "21" at bounding box center [165, 91] width 9 height 9
click at [159, 92] on span "20" at bounding box center [155, 91] width 5 height 5
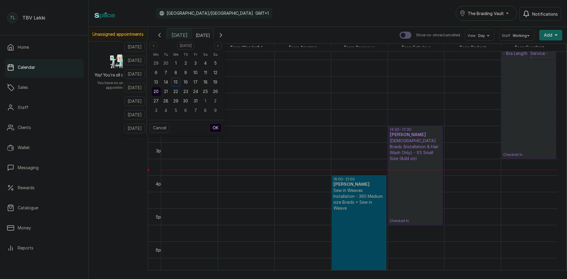
click at [222, 127] on button "OK" at bounding box center [215, 127] width 12 height 9
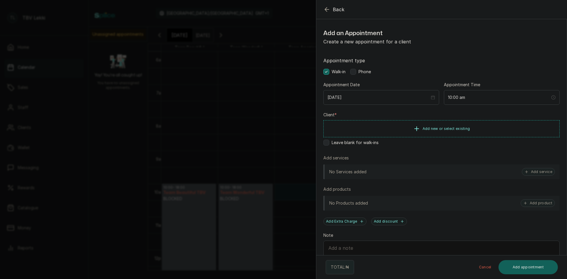
click at [328, 11] on icon "button" at bounding box center [326, 9] width 7 height 7
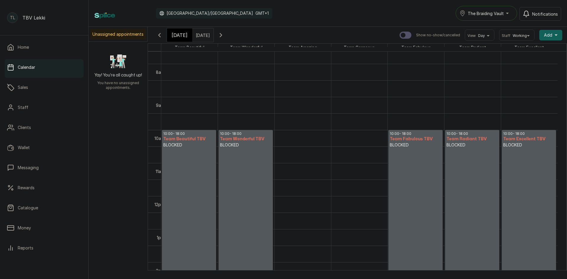
scroll to position [258, 0]
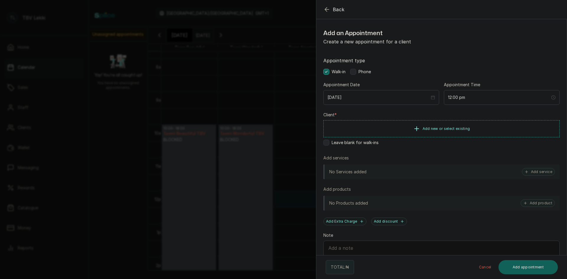
click at [364, 69] on span "Phone" at bounding box center [364, 72] width 12 height 6
click at [460, 127] on span "Add new or select existing" at bounding box center [446, 128] width 48 height 5
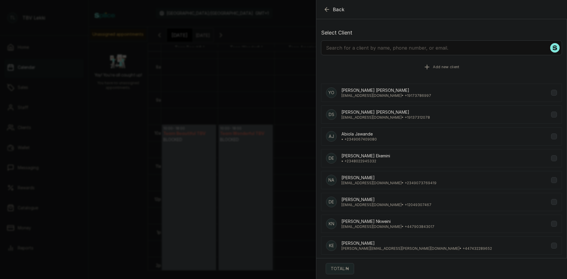
click at [409, 71] on button "Add new client" at bounding box center [441, 67] width 241 height 17
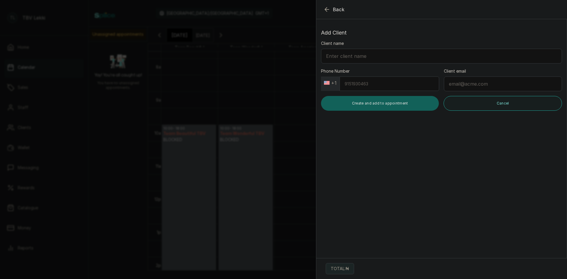
click at [326, 7] on icon "button" at bounding box center [326, 9] width 7 height 7
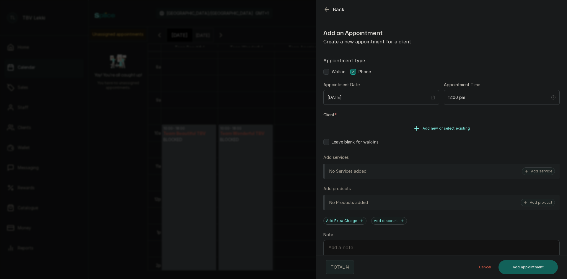
click at [444, 131] on button "Add new or select existing" at bounding box center [441, 128] width 236 height 17
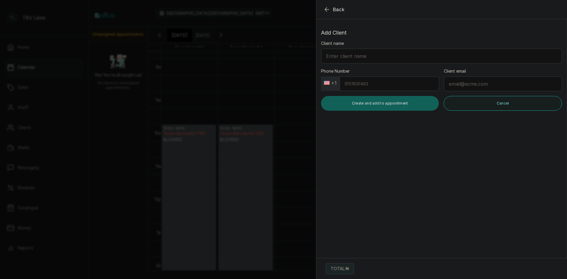
click at [390, 58] on input "Client name" at bounding box center [441, 56] width 241 height 15
click at [337, 8] on span "Back" at bounding box center [339, 9] width 12 height 7
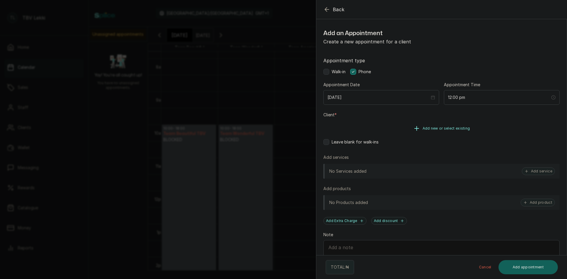
click at [417, 125] on icon "button" at bounding box center [416, 128] width 7 height 7
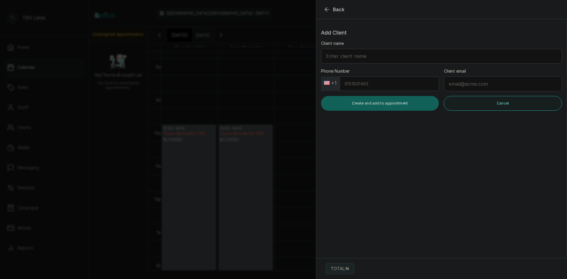
click at [398, 56] on input "Client name" at bounding box center [441, 56] width 241 height 15
type input "Shade Adeleke"
click at [398, 87] on input "Phone Number" at bounding box center [388, 83] width 99 height 14
type input "2406432850"
click at [513, 86] on input "Client email" at bounding box center [503, 83] width 118 height 15
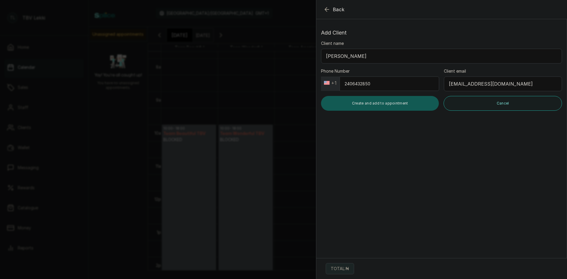
type input "shadeadeleke@hotmail.com"
click at [339, 107] on button "Create and add to appointment" at bounding box center [380, 103] width 118 height 15
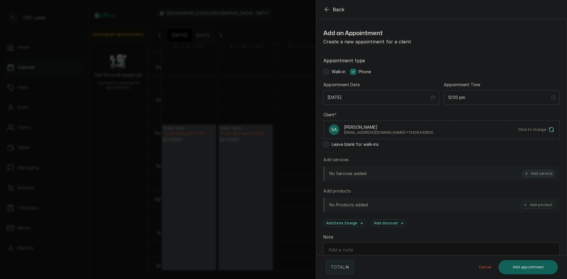
click at [532, 173] on button "Add service" at bounding box center [538, 174] width 33 height 8
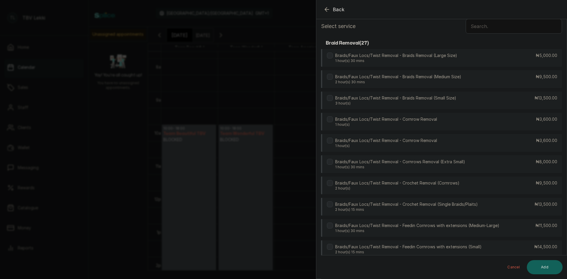
scroll to position [0, 0]
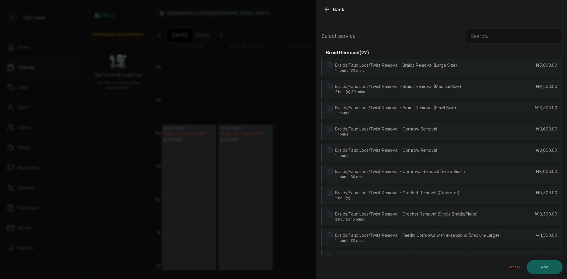
click at [530, 39] on input "text" at bounding box center [513, 36] width 96 height 15
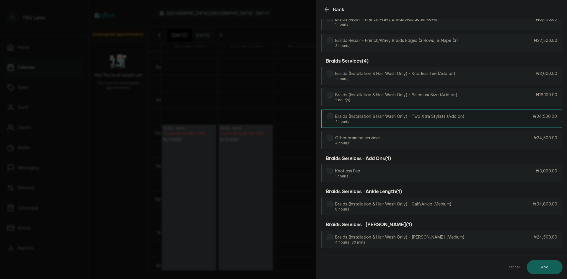
scroll to position [737, 0]
click at [330, 73] on label at bounding box center [330, 74] width 6 height 6
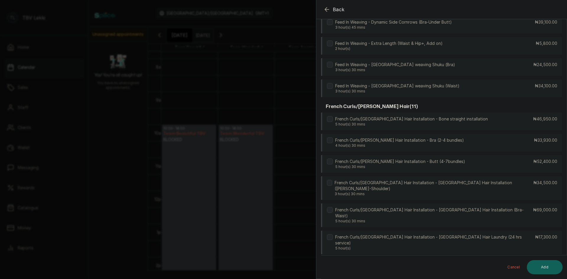
scroll to position [2389, 0]
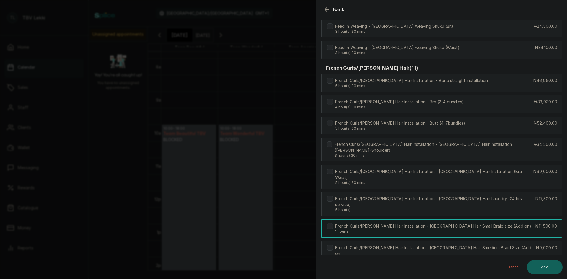
click at [330, 223] on label at bounding box center [330, 226] width 6 height 6
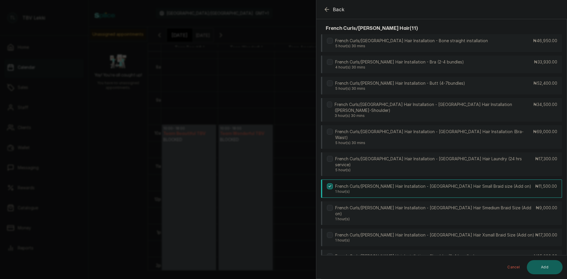
scroll to position [2478, 0]
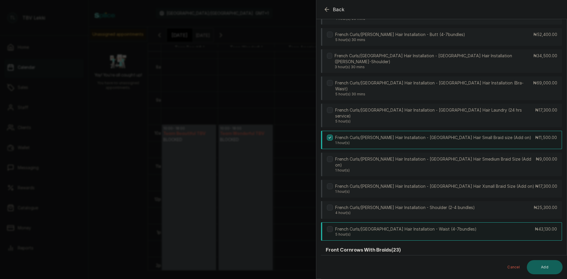
click at [333, 226] on div "French Curls/Lugo Hair Installation - Waist (4-7bundles) 5 hour(s)" at bounding box center [402, 231] width 150 height 11
click at [548, 269] on button "Add" at bounding box center [545, 267] width 36 height 14
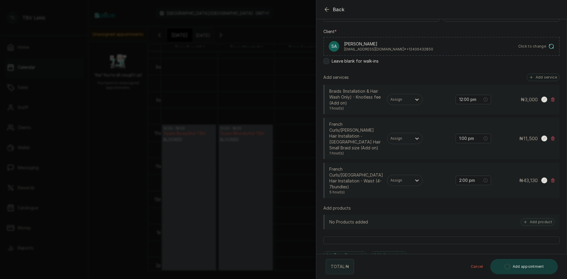
scroll to position [45, 0]
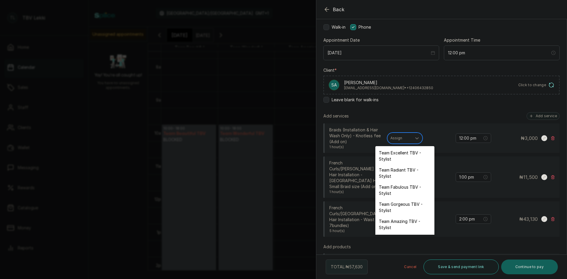
click at [402, 140] on div at bounding box center [399, 137] width 18 height 5
click at [409, 205] on div "Team Gorgeous TBV - Stylist" at bounding box center [404, 207] width 59 height 17
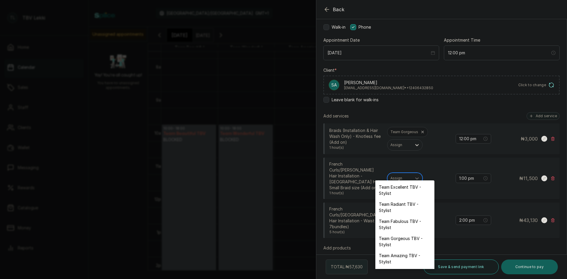
click at [408, 176] on div at bounding box center [399, 178] width 18 height 5
click at [402, 241] on div "Team Gorgeous TBV - Stylist" at bounding box center [404, 241] width 59 height 17
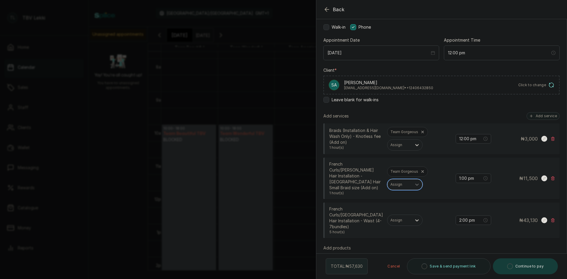
click at [402, 206] on div "French Curls/Lugo Hair Installation - Waist (4-7bundles) 5 hour(s) Assign 2:00 …" at bounding box center [442, 220] width 226 height 28
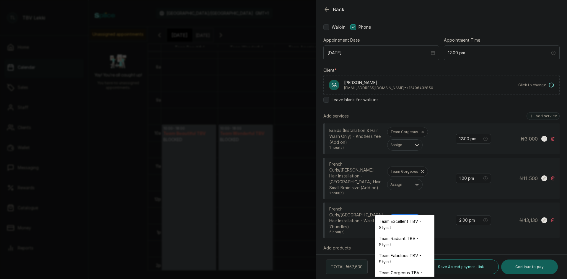
click at [403, 216] on div "Assign" at bounding box center [399, 220] width 24 height 8
click at [398, 272] on div "Team Gorgeous TBV - Stylist" at bounding box center [404, 275] width 59 height 17
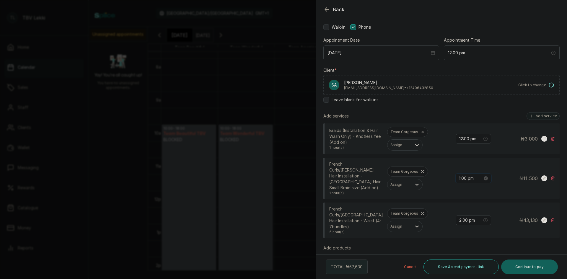
click at [470, 175] on input "1:00 pm" at bounding box center [471, 178] width 24 height 6
type input "12:00 pm"
click at [459, 186] on div "12" at bounding box center [459, 185] width 14 height 8
click at [493, 250] on span "OK" at bounding box center [492, 252] width 6 height 11
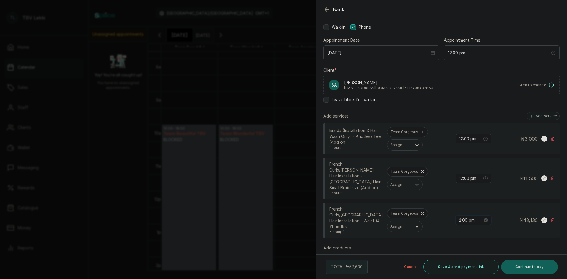
click at [459, 217] on input "2:00 pm" at bounding box center [471, 220] width 24 height 6
click at [460, 128] on div "12" at bounding box center [459, 128] width 14 height 8
type input "12:00 pm"
click at [494, 192] on span "OK" at bounding box center [492, 195] width 6 height 11
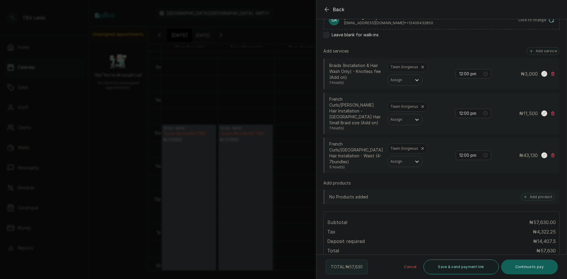
scroll to position [179, 0]
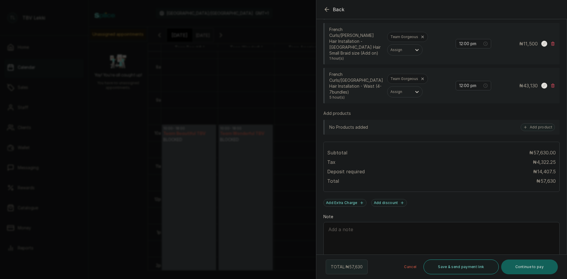
drag, startPoint x: 463, startPoint y: 270, endPoint x: 454, endPoint y: 191, distance: 79.3
click at [463, 268] on button "Save & send payment link" at bounding box center [460, 266] width 75 height 15
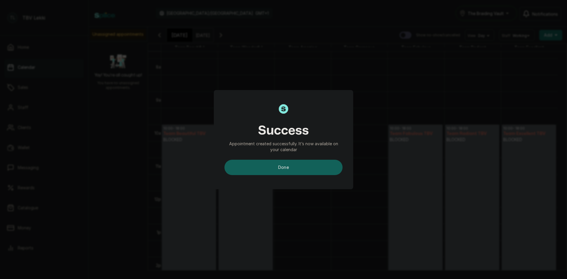
click at [284, 153] on div "Success Appointment created successfully. It’s now available on your calendar d…" at bounding box center [283, 139] width 118 height 71
click at [288, 165] on button "done" at bounding box center [283, 167] width 118 height 15
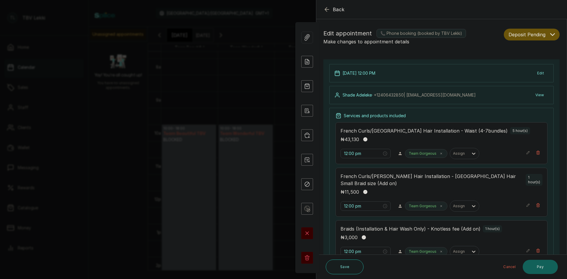
click at [524, 33] on span "Deposit Pending" at bounding box center [526, 34] width 37 height 7
click at [519, 63] on button "Confirmed" at bounding box center [531, 67] width 55 height 14
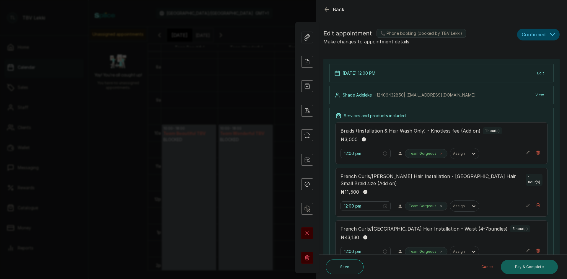
scroll to position [30, 0]
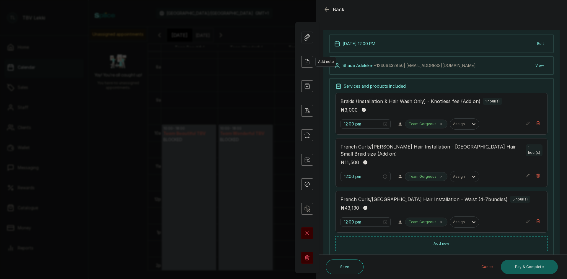
click at [309, 66] on icon at bounding box center [307, 62] width 12 height 12
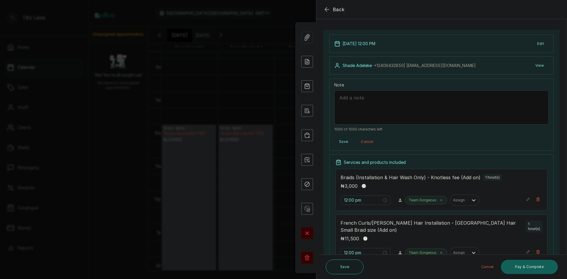
click at [364, 101] on textarea "Note" at bounding box center [441, 107] width 214 height 34
paste textarea "ANYIM ROSELYN OMESIRI"
type textarea "10,500 deposit on 15/10/25 from ANYIM ROSELYN OMESIRI"
click at [351, 271] on button "Save" at bounding box center [345, 266] width 38 height 15
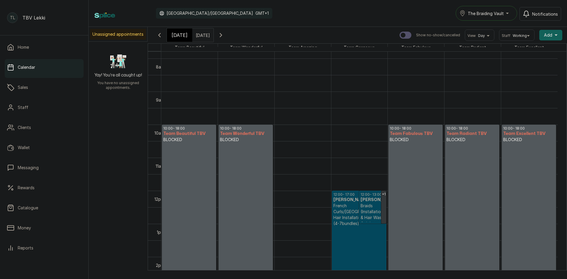
click at [184, 40] on div "[DATE]" at bounding box center [179, 35] width 25 height 14
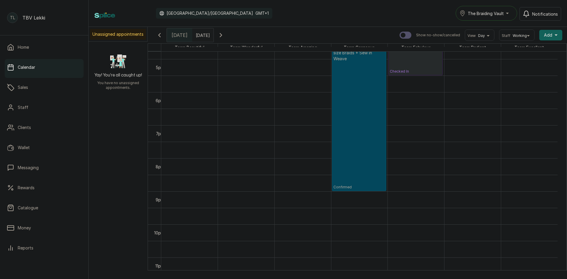
scroll to position [566, 0]
click at [336, 125] on p "Confirmed" at bounding box center [358, 119] width 51 height 128
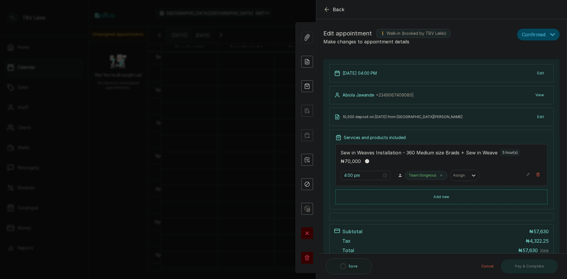
click at [545, 33] on button "Confirmed" at bounding box center [538, 35] width 43 height 12
click at [536, 52] on span "Checked-in" at bounding box center [533, 53] width 22 height 6
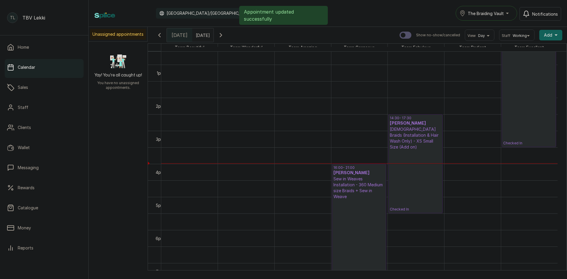
scroll to position [392, 0]
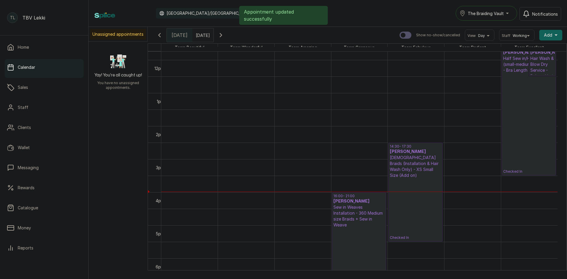
click at [224, 34] on icon "button" at bounding box center [220, 35] width 7 height 7
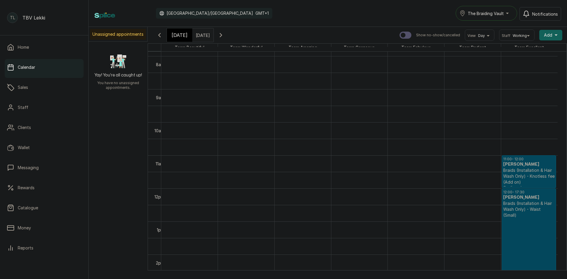
scroll to position [302, 0]
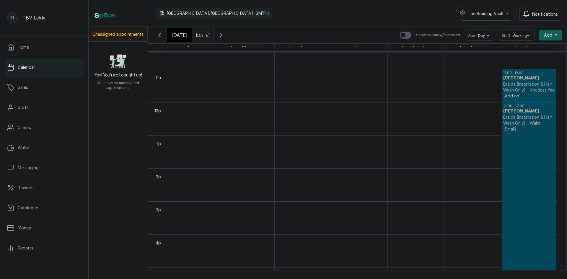
click at [525, 118] on p "Braids (Installation & Hair Wash Only) - Waist (Small)" at bounding box center [529, 123] width 52 height 18
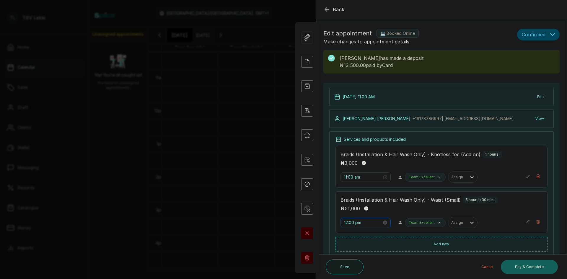
click at [355, 223] on input "12:00 pm" at bounding box center [363, 222] width 38 height 6
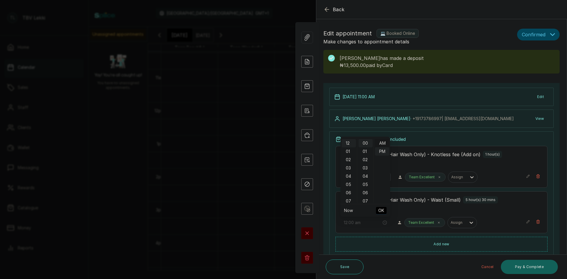
click at [384, 142] on div "AM" at bounding box center [382, 143] width 14 height 8
click at [381, 143] on div "AM" at bounding box center [382, 143] width 14 height 8
click at [385, 144] on div "AM" at bounding box center [382, 143] width 14 height 8
click at [357, 140] on ul "00 01 02 03 04 05 06 07 08 09 10 11 12 13 14 15 16 17 18 19 20 21 22 23 24 25 2…" at bounding box center [365, 171] width 17 height 64
click at [348, 143] on div "11" at bounding box center [349, 143] width 14 height 8
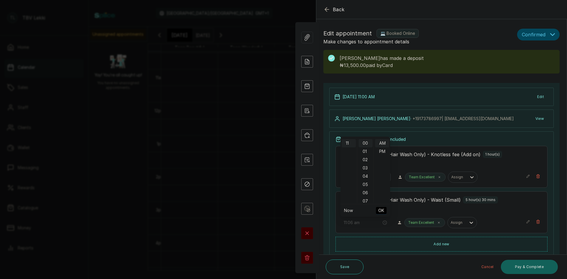
type input "11:00 am"
click at [382, 211] on span "OK" at bounding box center [381, 210] width 6 height 11
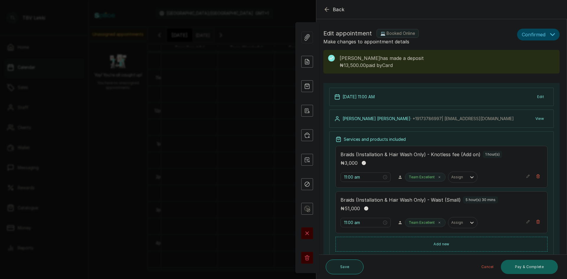
click at [348, 271] on button "Save" at bounding box center [345, 266] width 38 height 15
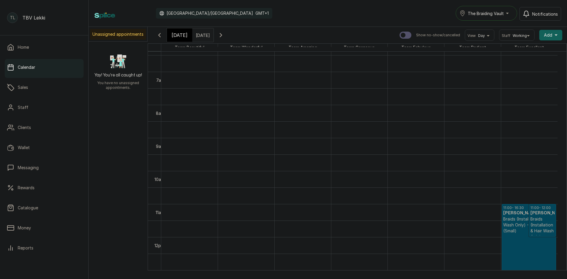
click at [222, 36] on icon "button" at bounding box center [221, 35] width 2 height 4
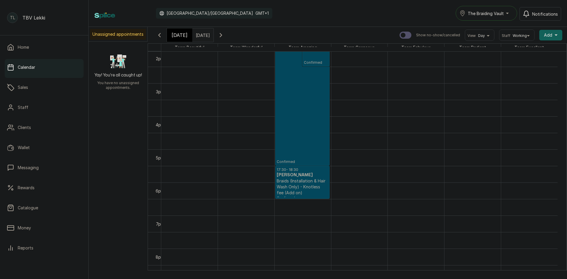
click at [300, 174] on h3 "Theresa Mai" at bounding box center [302, 175] width 51 height 6
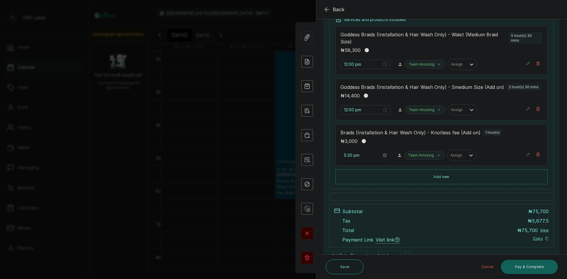
click at [359, 159] on input "5:30 pm" at bounding box center [363, 155] width 38 height 6
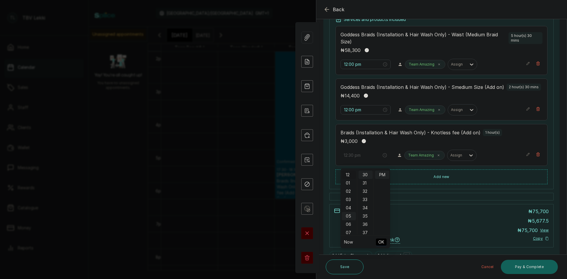
click at [349, 177] on div "12" at bounding box center [349, 175] width 14 height 8
click at [383, 244] on span "OK" at bounding box center [381, 241] width 6 height 11
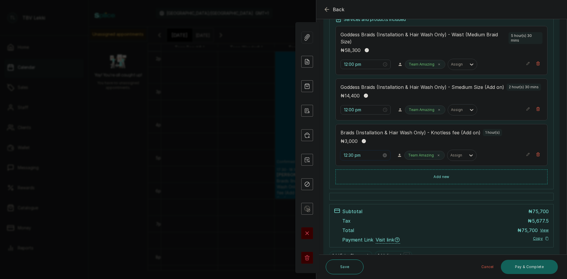
click at [362, 159] on input "12:30 pm" at bounding box center [363, 155] width 38 height 6
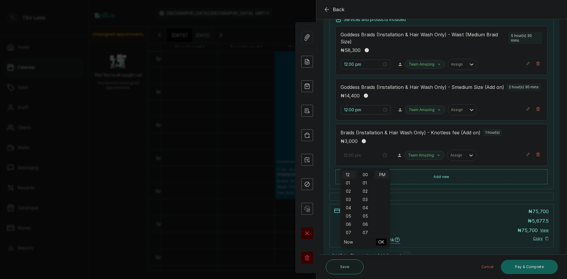
click at [368, 173] on div "00" at bounding box center [365, 175] width 14 height 8
type input "12:00 pm"
click at [382, 239] on span "OK" at bounding box center [381, 241] width 6 height 11
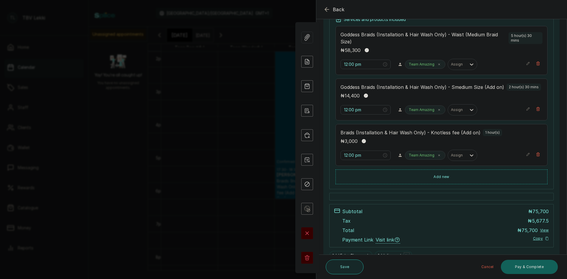
click at [350, 265] on button "Save" at bounding box center [345, 266] width 38 height 15
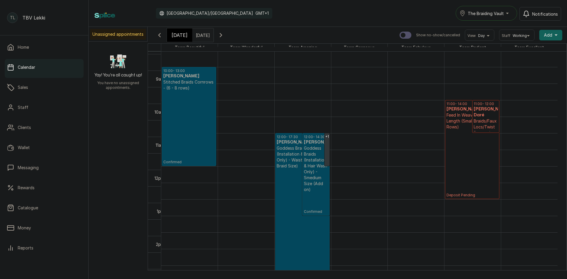
scroll to position [315, 0]
click at [160, 36] on icon "button" at bounding box center [159, 35] width 7 height 7
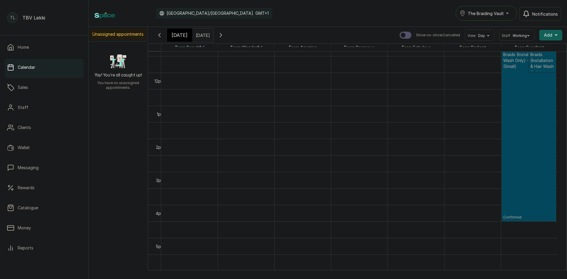
click at [224, 36] on icon "button" at bounding box center [220, 35] width 7 height 7
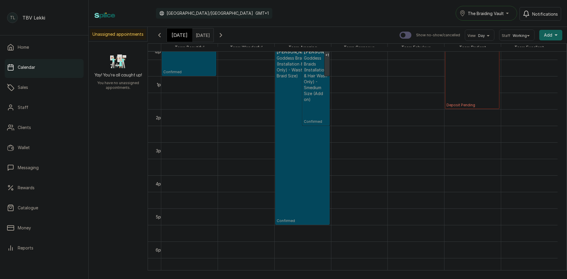
click at [224, 34] on icon "button" at bounding box center [220, 35] width 7 height 7
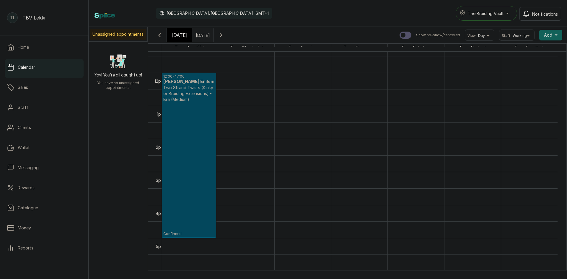
click at [222, 35] on icon "button" at bounding box center [221, 35] width 2 height 4
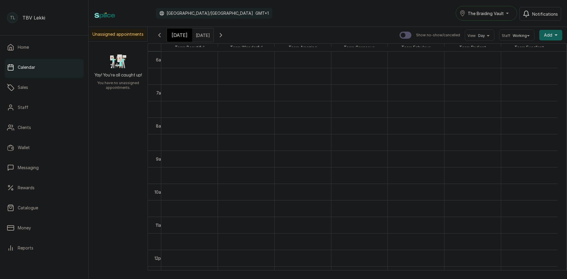
click at [224, 35] on icon "button" at bounding box center [220, 35] width 7 height 7
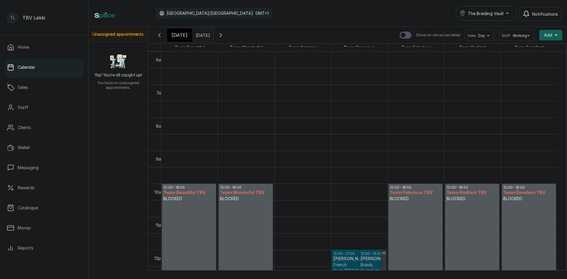
click at [224, 35] on icon "button" at bounding box center [220, 35] width 7 height 7
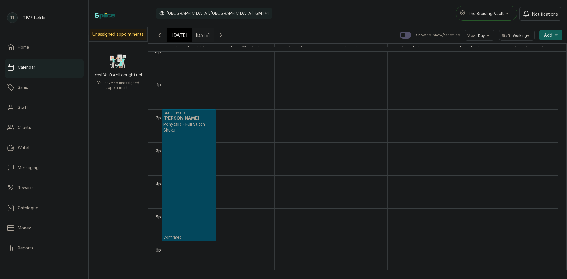
click at [201, 129] on p "Ponytails - Full Stitch Shuku" at bounding box center [188, 127] width 51 height 12
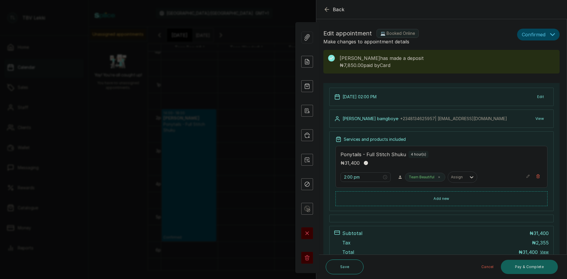
click at [332, 9] on button "Back" at bounding box center [333, 9] width 21 height 7
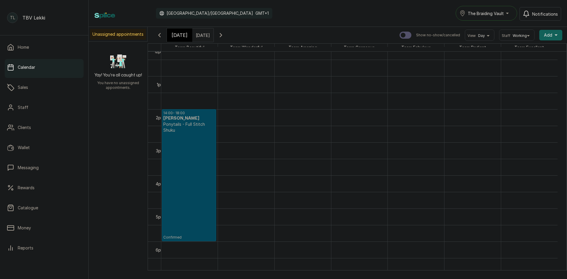
click at [224, 34] on icon "button" at bounding box center [220, 35] width 7 height 7
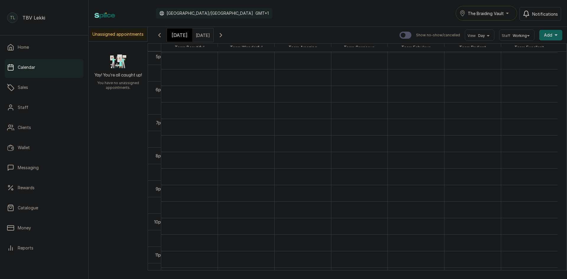
click at [224, 35] on icon "button" at bounding box center [220, 35] width 7 height 7
click at [224, 34] on icon "button" at bounding box center [220, 35] width 7 height 7
click at [202, 34] on input "20/10/2025" at bounding box center [196, 34] width 9 height 10
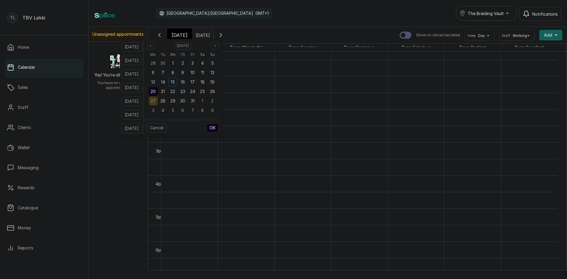
click at [156, 102] on span "27" at bounding box center [153, 100] width 5 height 5
click at [217, 131] on button "OK" at bounding box center [212, 127] width 12 height 9
type input "27/10/2025"
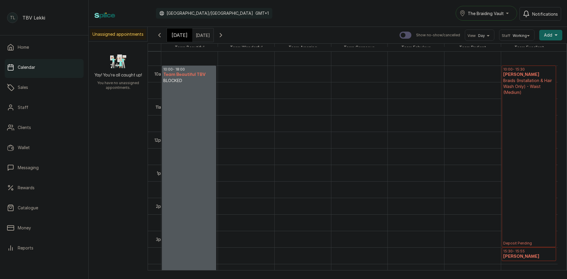
click at [547, 147] on p "Deposit Pending" at bounding box center [529, 170] width 52 height 150
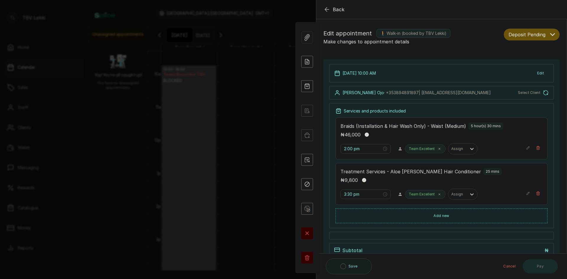
type input "10:00 am"
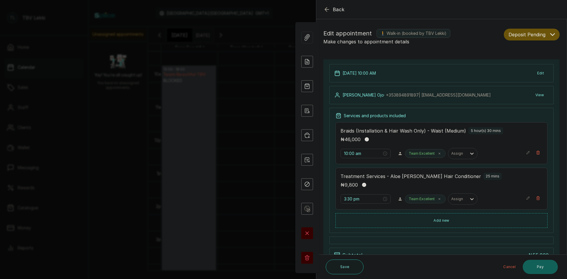
click at [326, 11] on icon "button" at bounding box center [326, 9] width 7 height 7
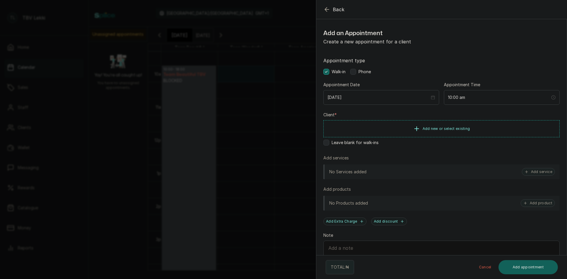
click at [336, 10] on span "Back" at bounding box center [339, 9] width 12 height 7
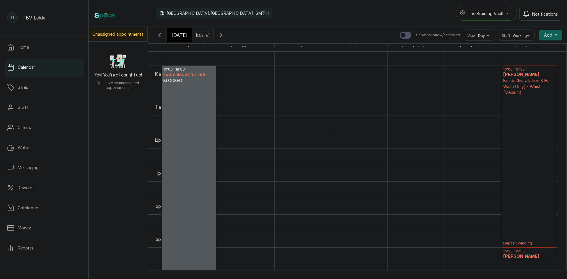
click at [174, 32] on span "[DATE]" at bounding box center [179, 35] width 16 height 7
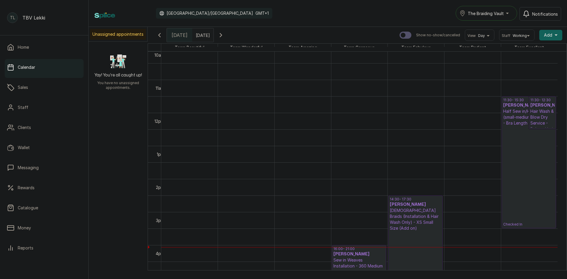
scroll to position [317, 0]
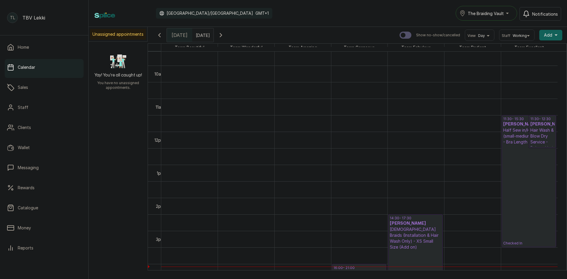
click at [180, 35] on span "[DATE]" at bounding box center [179, 35] width 16 height 7
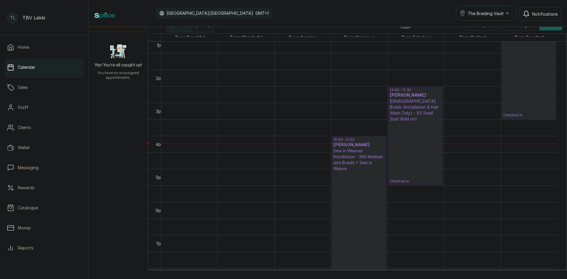
scroll to position [409, 0]
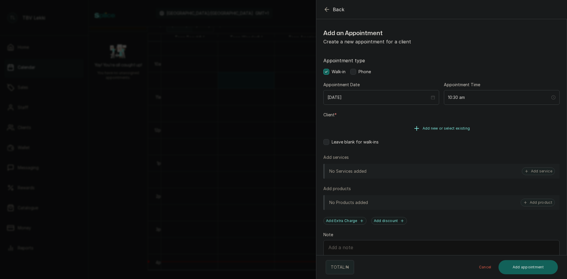
click at [426, 134] on button "Add new or select existing" at bounding box center [441, 128] width 236 height 17
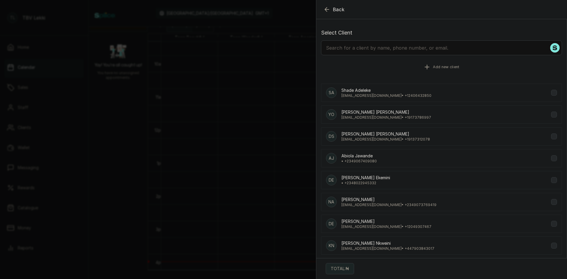
click at [424, 71] on button "Add new client" at bounding box center [441, 67] width 241 height 17
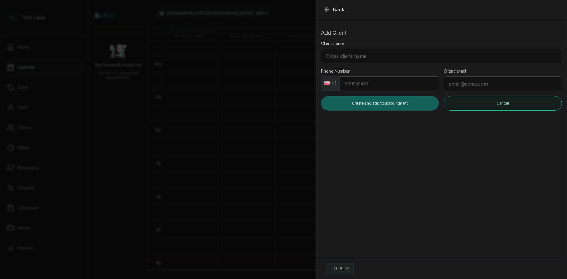
click at [326, 10] on icon "button" at bounding box center [326, 9] width 7 height 7
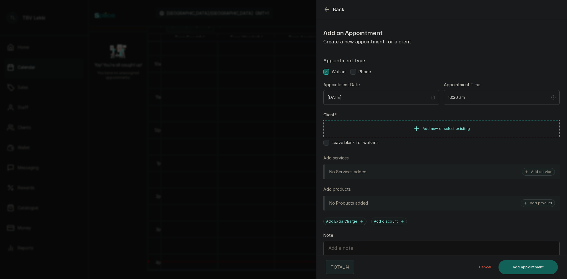
click at [326, 10] on icon "button" at bounding box center [326, 9] width 7 height 7
click at [459, 131] on button "Add new or select existing" at bounding box center [441, 128] width 236 height 17
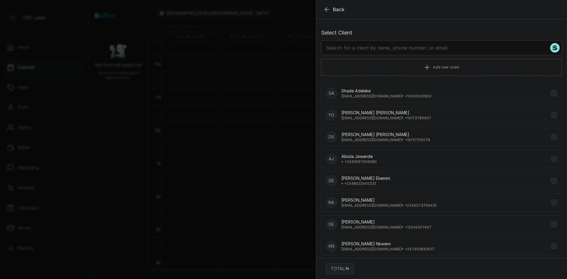
click at [420, 47] on input "text" at bounding box center [441, 47] width 241 height 15
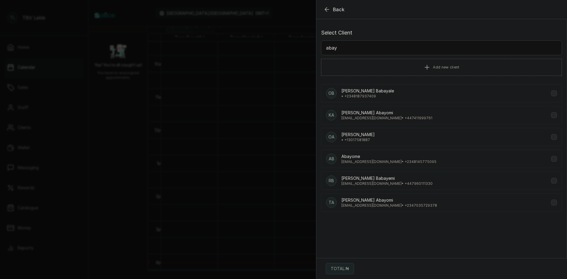
type input "abay"
click at [397, 165] on div "Ab Abayome abayomiusim@gmail.com • +234 8145775095" at bounding box center [441, 159] width 241 height 18
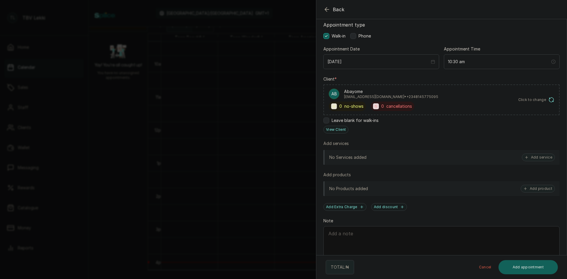
scroll to position [55, 0]
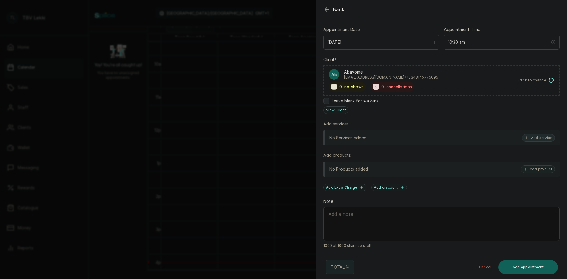
click at [532, 136] on button "Add service" at bounding box center [538, 138] width 33 height 8
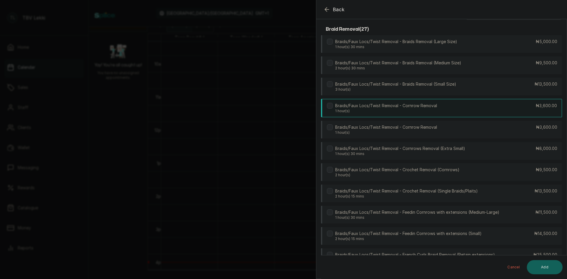
scroll to position [0, 0]
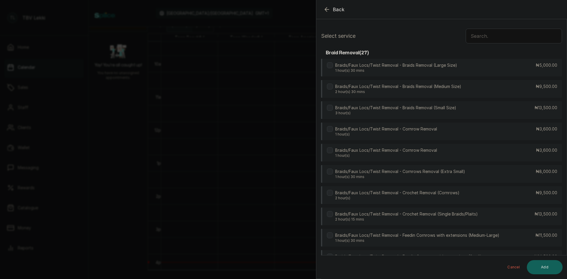
click at [508, 34] on input "text" at bounding box center [513, 36] width 96 height 15
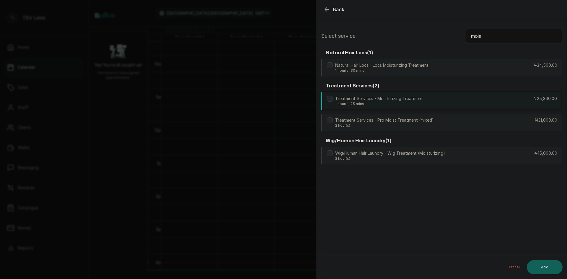
click at [328, 101] on label at bounding box center [330, 99] width 6 height 6
drag, startPoint x: 497, startPoint y: 39, endPoint x: 455, endPoint y: 39, distance: 41.9
click at [455, 39] on div "Select service mois" at bounding box center [441, 36] width 241 height 15
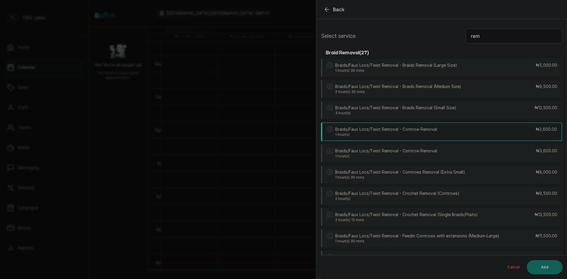
type input "rem"
click at [333, 130] on div "Braids/Faux Locs/Twist Removal - Cornrow Removal 1 hour(s)" at bounding box center [382, 131] width 110 height 11
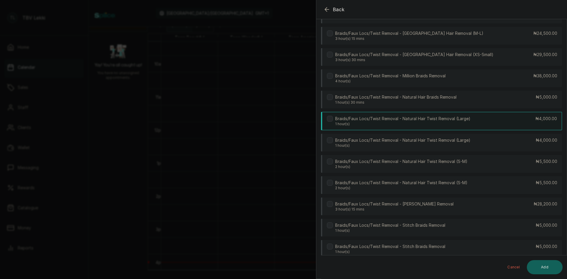
scroll to position [382, 0]
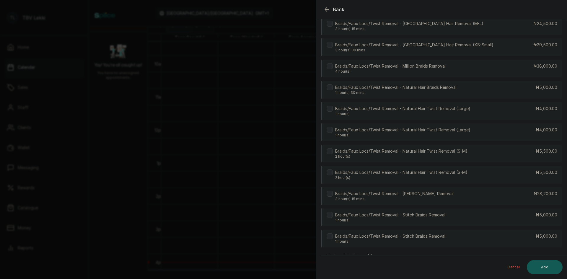
click at [544, 263] on button "Add" at bounding box center [545, 267] width 36 height 14
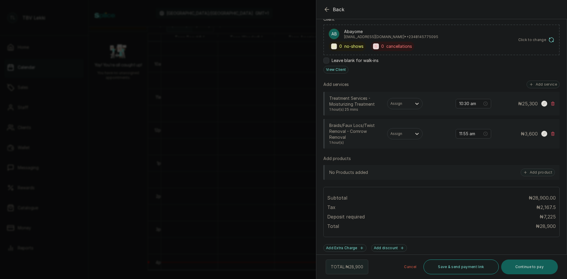
scroll to position [68, 0]
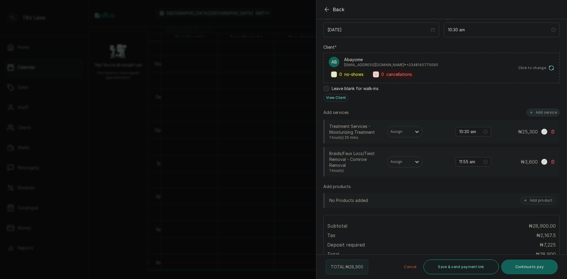
click at [537, 110] on button "Add service" at bounding box center [542, 113] width 33 height 8
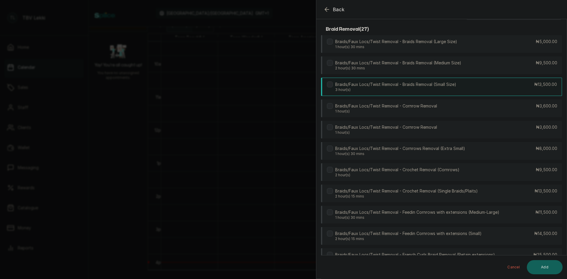
scroll to position [0, 0]
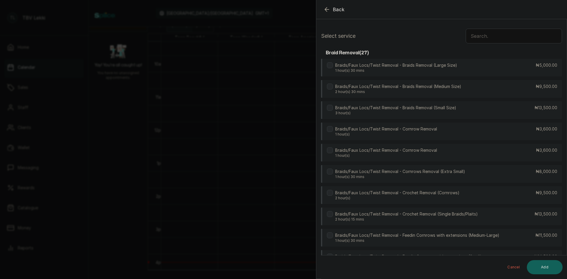
click at [499, 38] on input "text" at bounding box center [513, 36] width 96 height 15
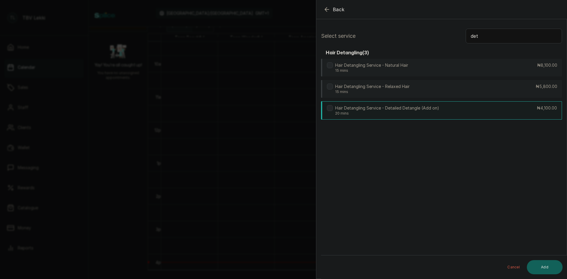
type input "det"
click at [495, 108] on div "Hair Detangling Service - Detailed Detangle (Add on) 20 mins ₦4,100.00" at bounding box center [441, 110] width 241 height 18
click at [544, 263] on button "Add" at bounding box center [545, 267] width 36 height 14
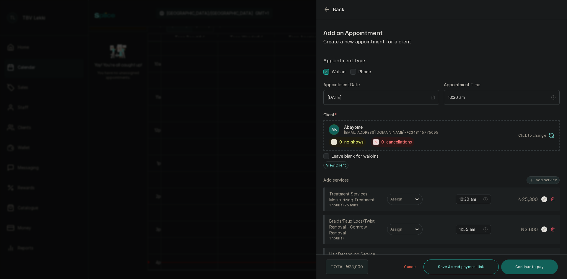
click at [535, 177] on button "Add service" at bounding box center [542, 180] width 33 height 8
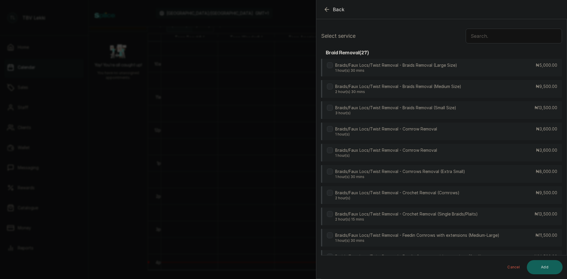
click at [512, 32] on input "text" at bounding box center [513, 36] width 96 height 15
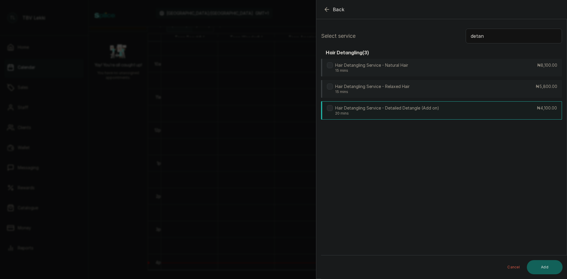
type input "detan"
click at [403, 112] on p "20 mins" at bounding box center [387, 113] width 104 height 5
click at [542, 264] on button "Add" at bounding box center [545, 267] width 36 height 14
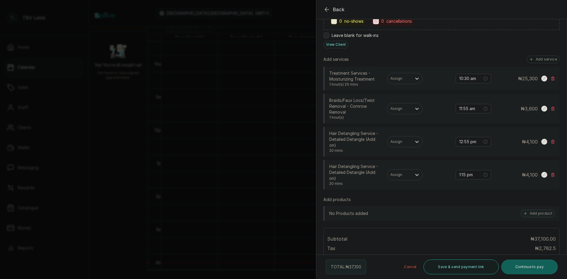
scroll to position [118, 0]
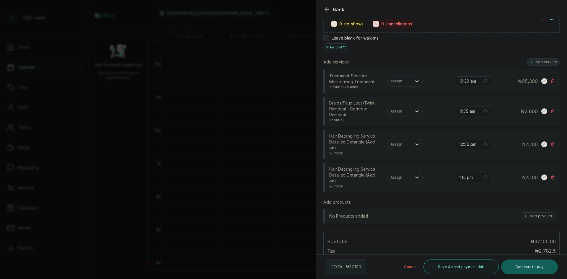
click at [541, 60] on button "Add service" at bounding box center [542, 62] width 33 height 8
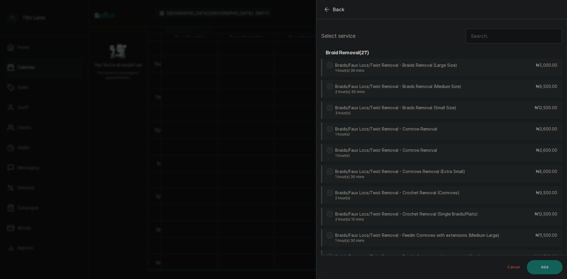
click at [527, 37] on input "text" at bounding box center [513, 36] width 96 height 15
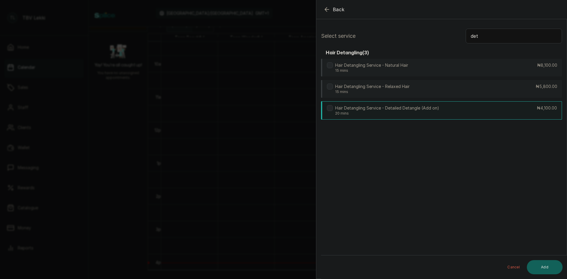
type input "det"
click at [409, 112] on p "20 mins" at bounding box center [387, 113] width 104 height 5
click at [550, 269] on button "Add" at bounding box center [545, 267] width 36 height 14
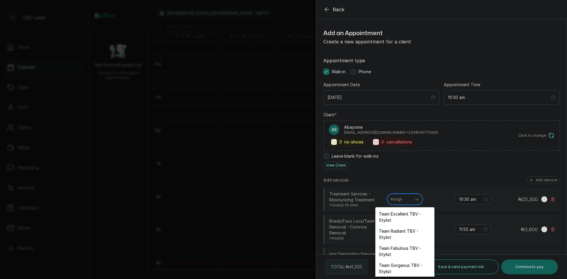
click at [400, 201] on div at bounding box center [399, 199] width 18 height 5
click at [403, 266] on div "Team Beautiful TBV - Stylist" at bounding box center [404, 266] width 59 height 17
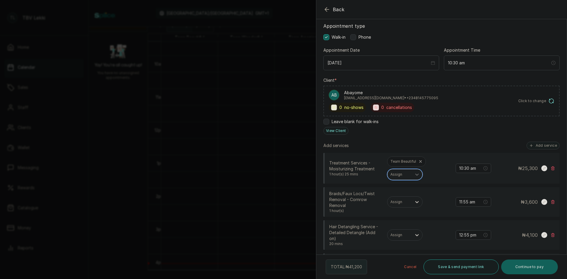
scroll to position [89, 0]
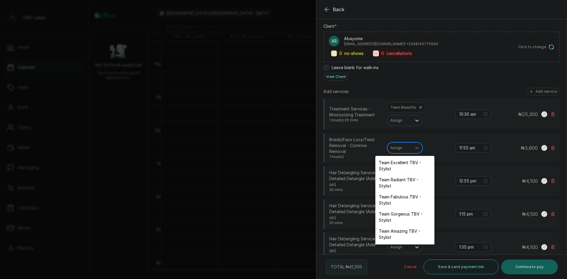
click at [410, 147] on div "Assign" at bounding box center [399, 148] width 24 height 8
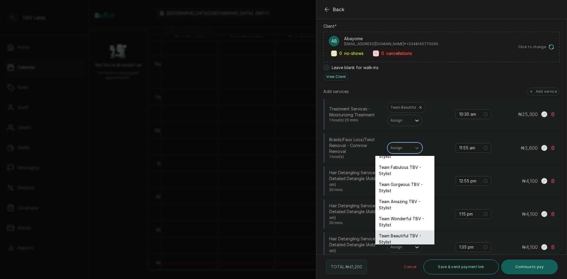
click at [396, 238] on div "Team Beautiful TBV - Stylist" at bounding box center [404, 238] width 59 height 17
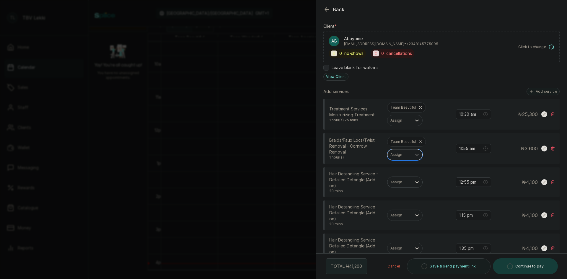
click at [402, 181] on div at bounding box center [399, 181] width 18 height 5
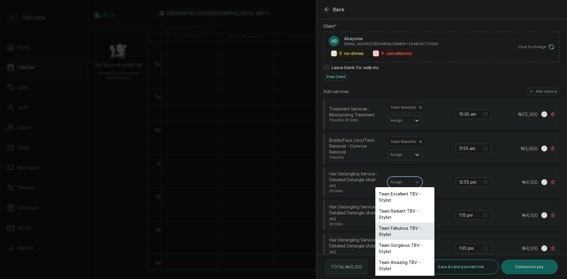
scroll to position [34, 0]
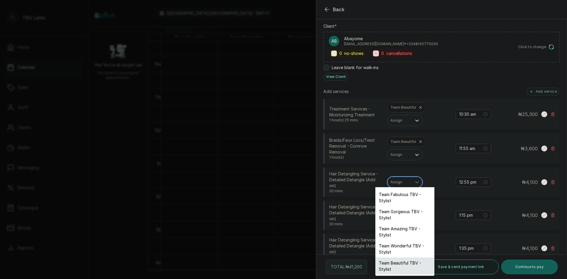
click at [401, 266] on div "Team Beautiful TBV - Stylist" at bounding box center [404, 265] width 59 height 17
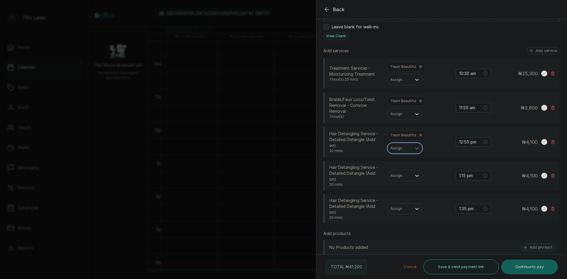
scroll to position [148, 0]
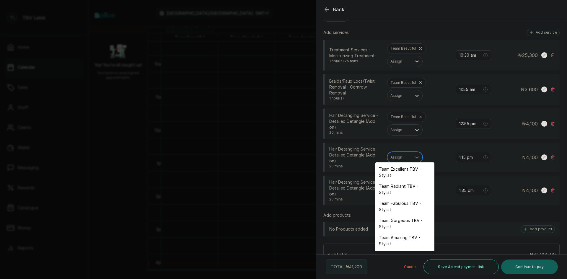
click at [403, 155] on div at bounding box center [399, 157] width 18 height 5
click at [406, 241] on div "Team Beautiful TBV - Stylist" at bounding box center [404, 241] width 59 height 17
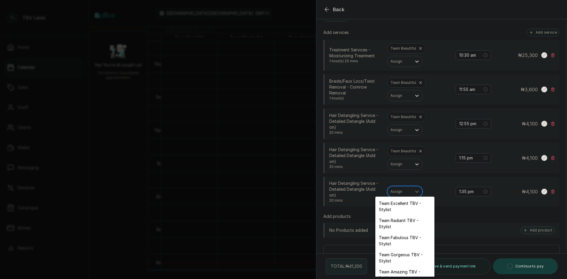
click at [399, 189] on div at bounding box center [399, 191] width 18 height 5
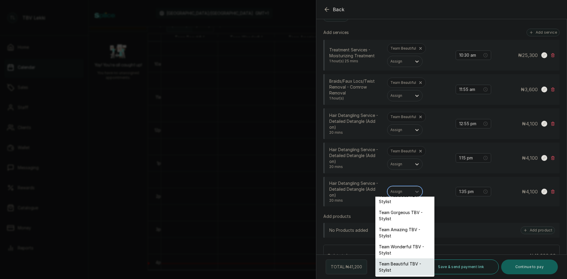
click at [395, 264] on div "Team Beautiful TBV - Stylist" at bounding box center [404, 266] width 59 height 17
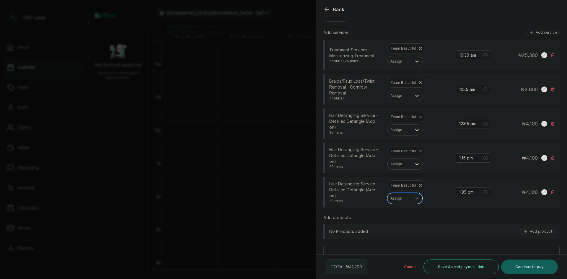
scroll to position [177, 0]
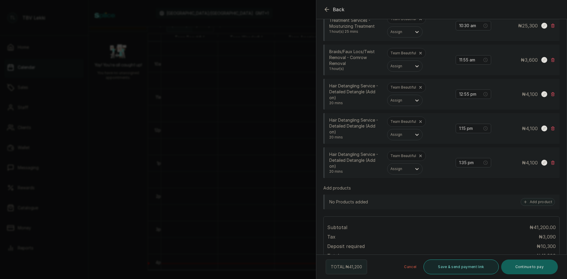
click at [458, 262] on button "Save & send payment link" at bounding box center [460, 266] width 75 height 15
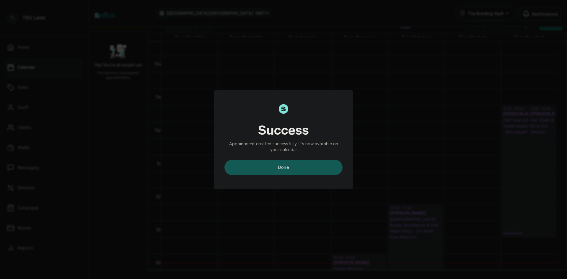
click at [324, 171] on button "done" at bounding box center [283, 167] width 118 height 15
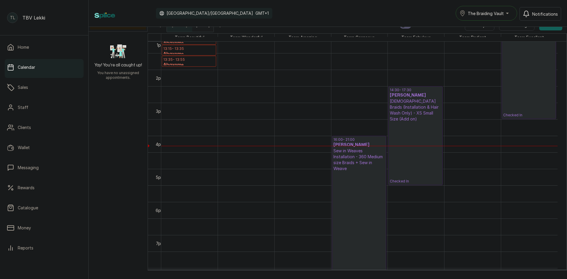
scroll to position [372, 0]
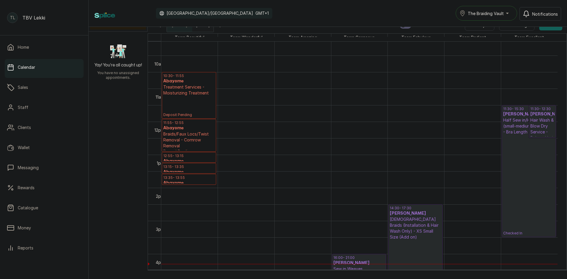
click at [482, 12] on span "The Braiding Vault" at bounding box center [486, 13] width 36 height 6
click at [492, 28] on span "The Braiding Vault Signature" at bounding box center [503, 27] width 72 height 7
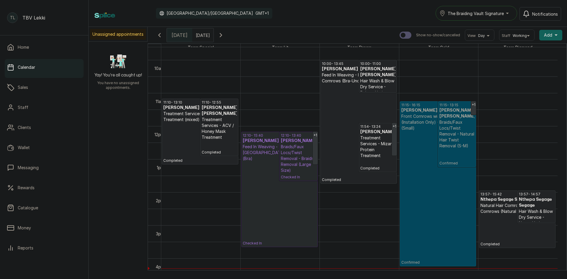
scroll to position [346, 0]
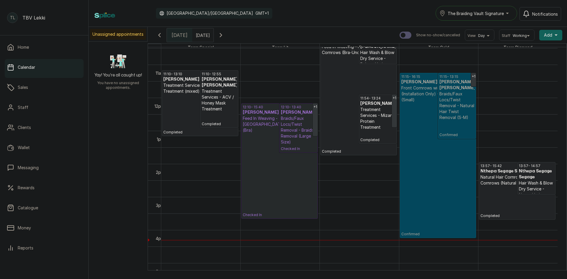
click at [496, 14] on span "The Braiding Vault Signature" at bounding box center [475, 13] width 56 height 6
click at [490, 37] on span "The Braiding Vault" at bounding box center [483, 39] width 72 height 7
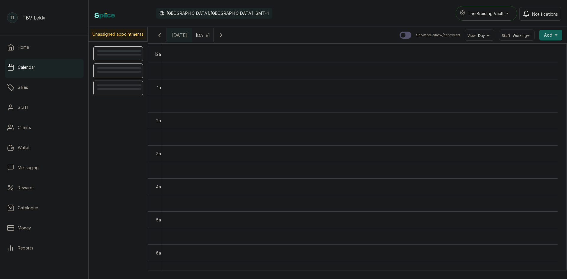
scroll to position [199, 0]
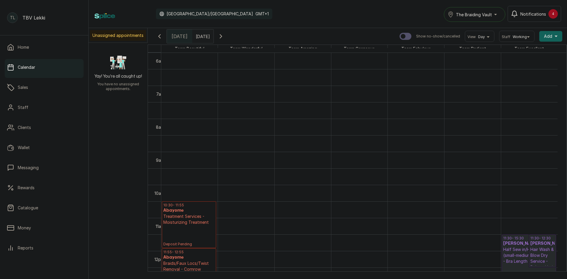
click at [532, 14] on span "Notifications" at bounding box center [533, 14] width 26 height 6
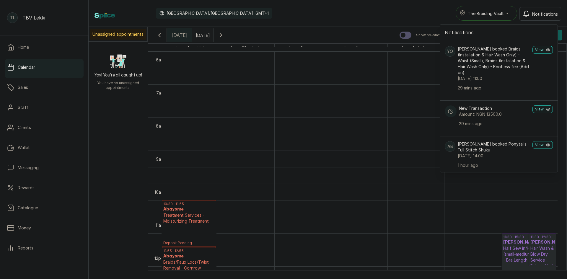
click at [406, 24] on div "Calendar [GEOGRAPHIC_DATA]/[GEOGRAPHIC_DATA] GMT+1 The Braiding Vault Notificat…" at bounding box center [328, 13] width 478 height 27
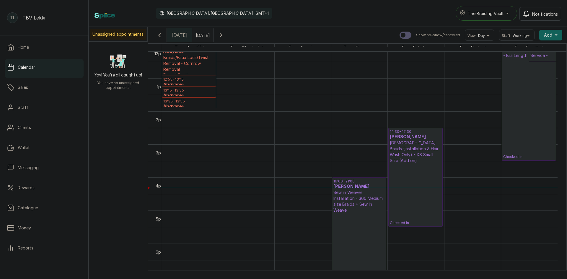
scroll to position [0, 0]
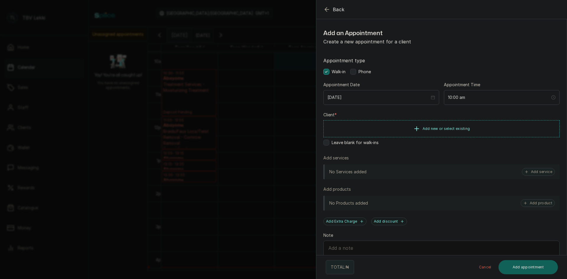
click at [331, 6] on button "Back" at bounding box center [333, 9] width 21 height 7
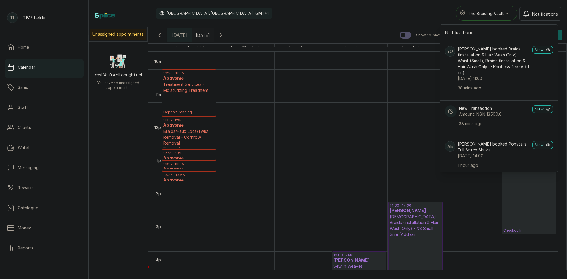
click at [359, 24] on div "Calendar [GEOGRAPHIC_DATA]/[GEOGRAPHIC_DATA] GMT+1 The Braiding Vault Notificat…" at bounding box center [328, 13] width 478 height 27
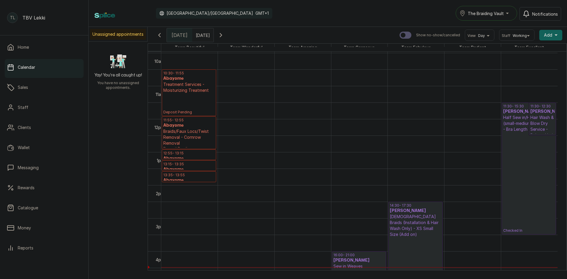
click at [518, 154] on p "Checked In" at bounding box center [529, 182] width 52 height 101
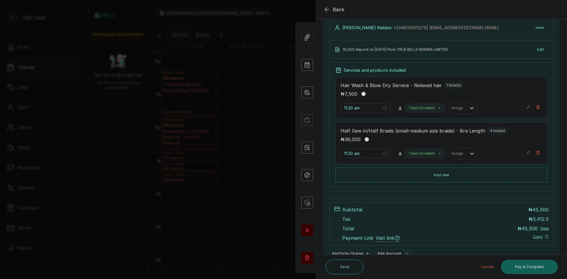
scroll to position [96, 0]
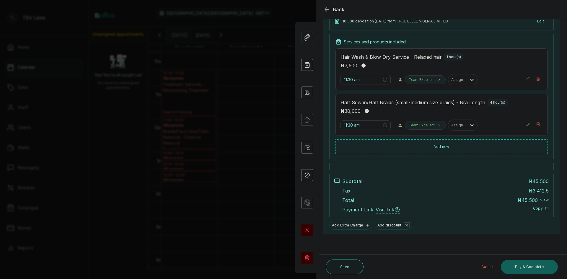
click at [327, 11] on icon "button" at bounding box center [326, 9] width 7 height 7
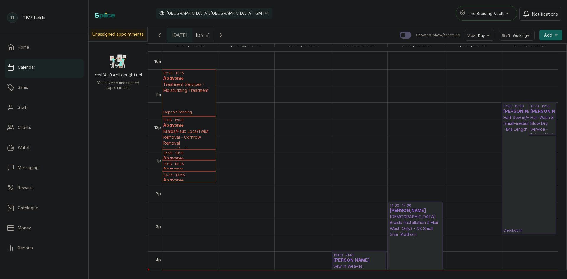
click at [228, 37] on button "Show no-show/cancelled" at bounding box center [221, 35] width 14 height 14
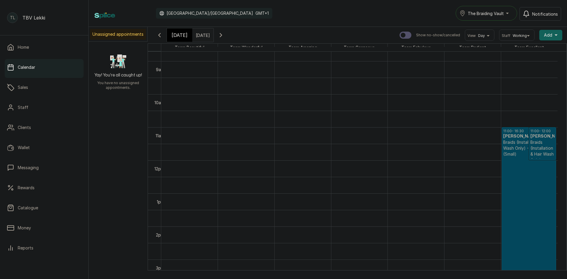
scroll to position [291, 0]
click at [179, 33] on span "[DATE]" at bounding box center [179, 35] width 16 height 7
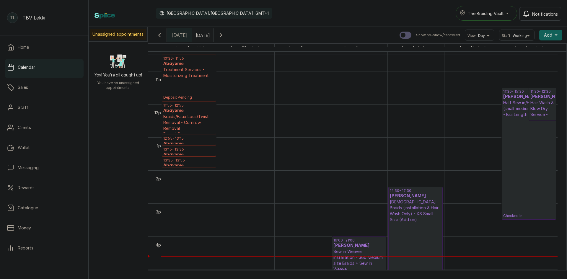
scroll to position [405, 0]
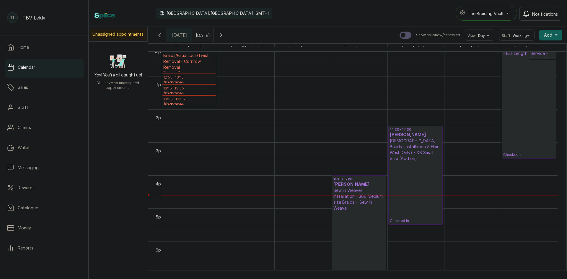
click at [426, 201] on p "Checked In" at bounding box center [415, 192] width 51 height 62
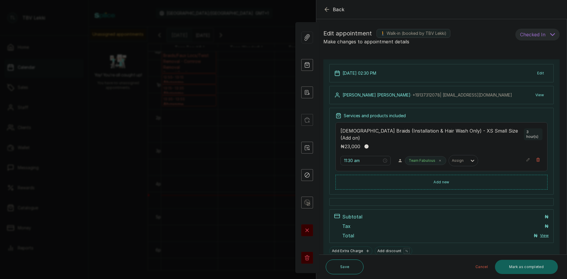
type input "2:30 pm"
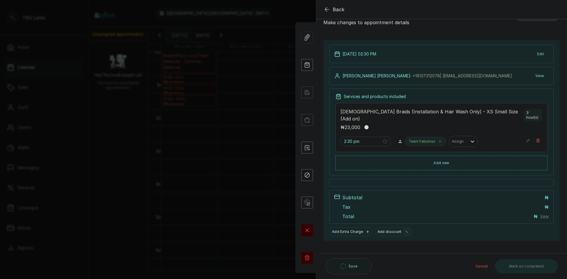
scroll to position [19, 0]
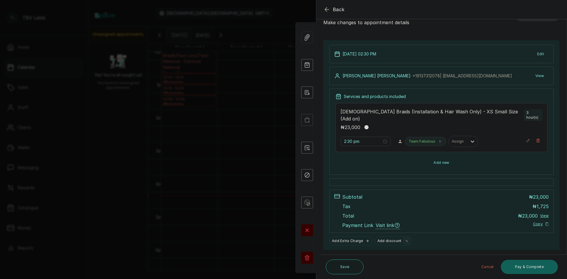
click at [466, 156] on button "Add new" at bounding box center [441, 163] width 212 height 14
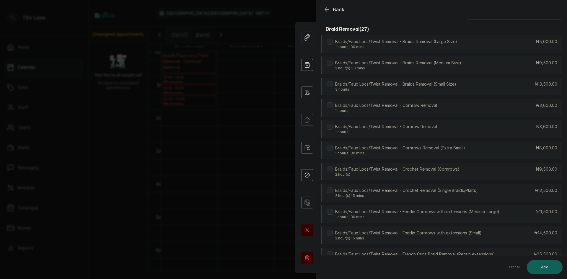
scroll to position [0, 0]
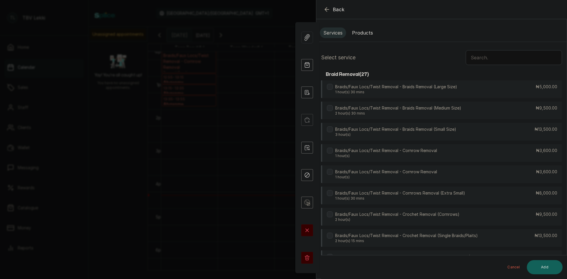
click at [365, 30] on button "Products" at bounding box center [362, 32] width 28 height 11
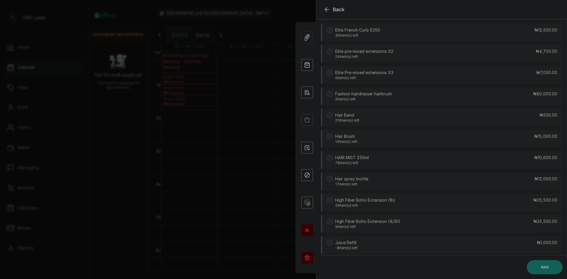
scroll to position [797, 0]
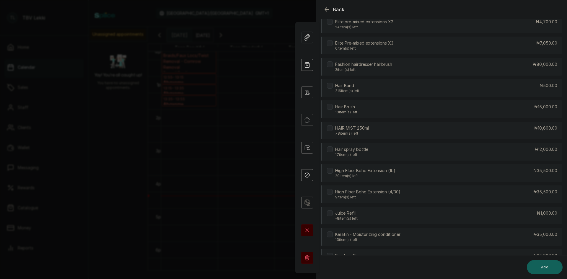
click at [332, 192] on label at bounding box center [330, 192] width 6 height 6
click at [561, 266] on button "Add" at bounding box center [545, 267] width 36 height 14
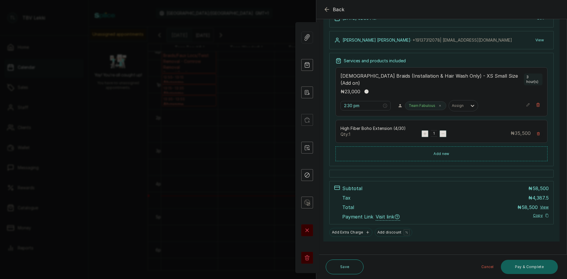
scroll to position [55, 0]
click at [424, 130] on rect "button" at bounding box center [424, 133] width 6 height 6
click at [353, 270] on button "Save" at bounding box center [345, 266] width 38 height 15
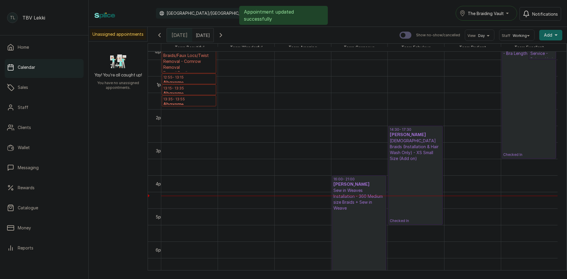
click at [396, 169] on p "Checked In" at bounding box center [415, 192] width 51 height 62
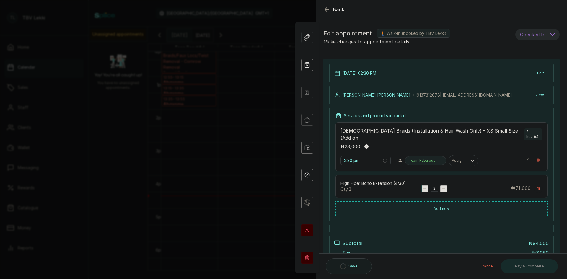
click at [332, 9] on button "Back" at bounding box center [333, 9] width 21 height 7
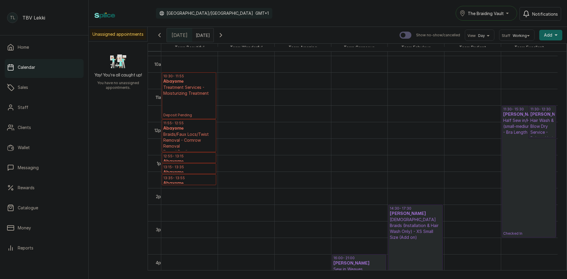
scroll to position [317, 0]
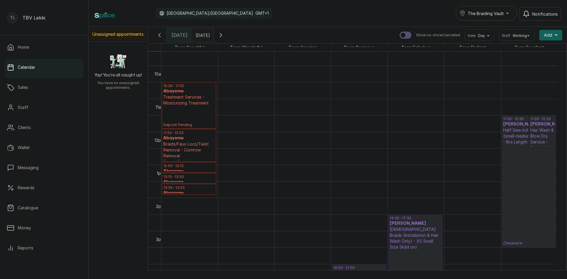
click at [515, 153] on p "Checked In" at bounding box center [529, 195] width 52 height 101
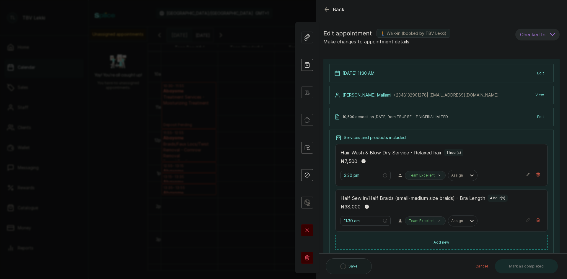
type input "11:30 am"
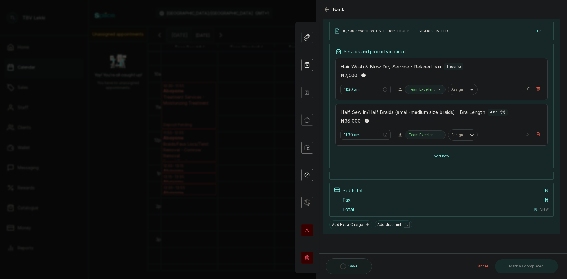
scroll to position [86, 0]
click at [429, 158] on button "Add new" at bounding box center [441, 156] width 212 height 14
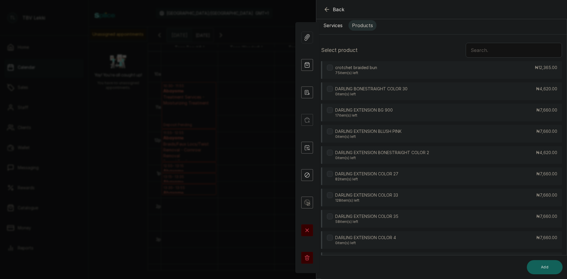
scroll to position [0, 0]
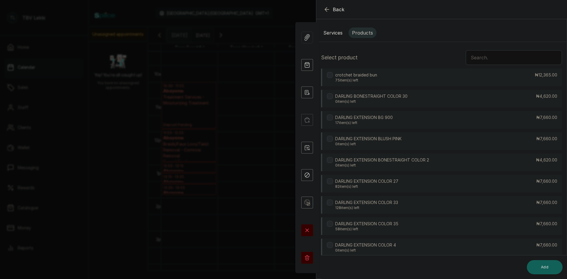
click at [514, 58] on input "text" at bounding box center [513, 57] width 96 height 15
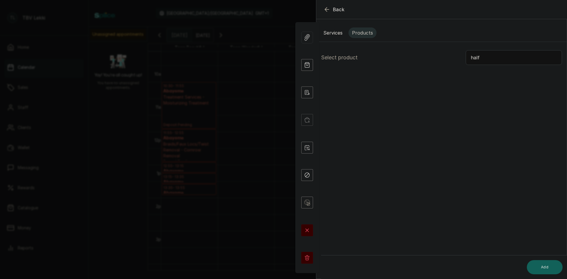
type input "half"
click at [329, 32] on button "Services" at bounding box center [333, 32] width 26 height 11
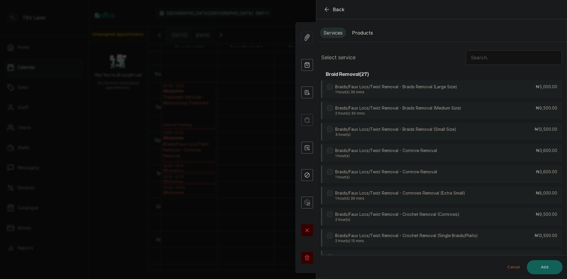
click at [519, 61] on input "text" at bounding box center [513, 57] width 96 height 15
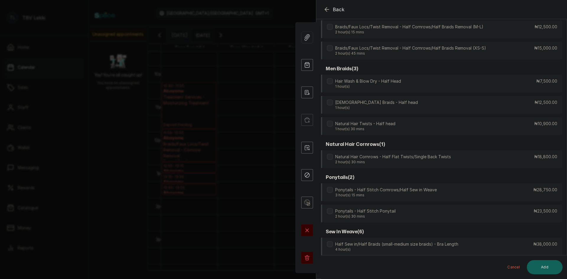
scroll to position [148, 0]
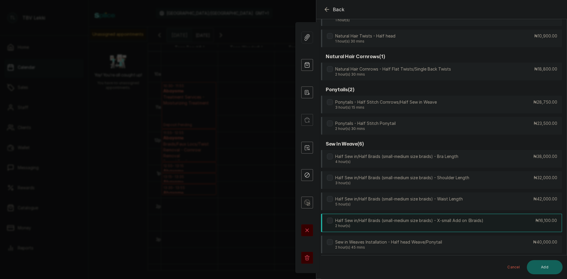
type input "half"
click at [469, 226] on p "2 hour(s)" at bounding box center [409, 225] width 148 height 5
click at [554, 271] on button "Add" at bounding box center [545, 267] width 36 height 14
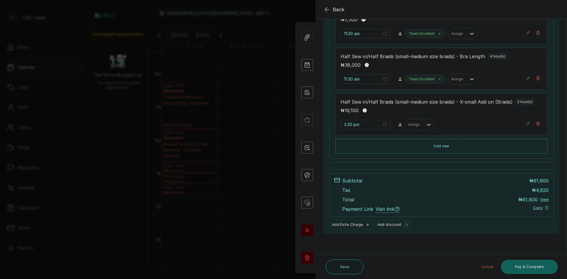
scroll to position [142, 0]
click at [355, 124] on input "3:30 pm" at bounding box center [363, 124] width 38 height 6
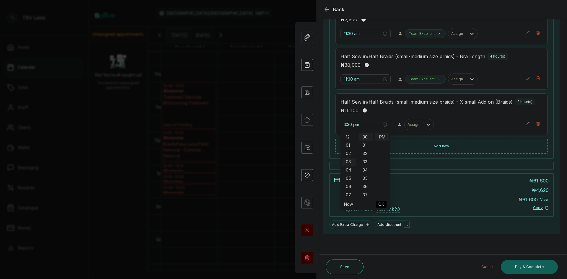
scroll to position [0, 0]
click at [384, 137] on div "AM" at bounding box center [382, 137] width 14 height 8
click at [349, 170] on div "11" at bounding box center [349, 171] width 14 height 8
type input "11:30 am"
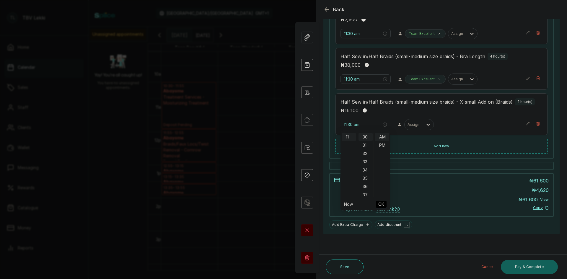
scroll to position [91, 0]
click at [379, 205] on span "OK" at bounding box center [381, 204] width 6 height 11
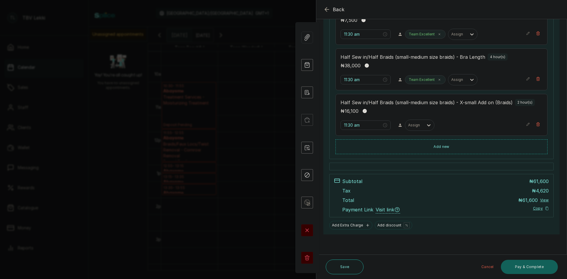
scroll to position [142, 0]
click at [347, 268] on button "Save" at bounding box center [345, 266] width 38 height 15
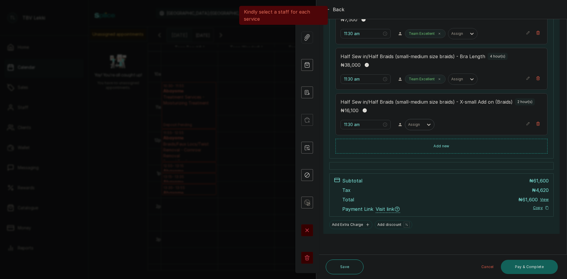
click at [416, 127] on div "Assign" at bounding box center [414, 125] width 18 height 8
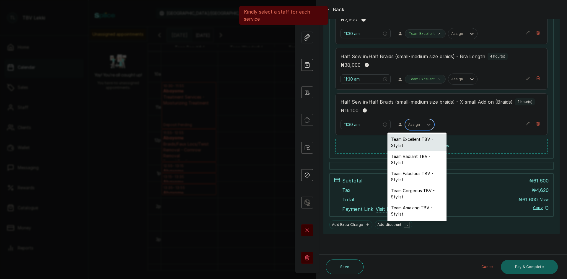
click at [407, 140] on div "Team Excellent TBV - Stylist" at bounding box center [416, 142] width 59 height 17
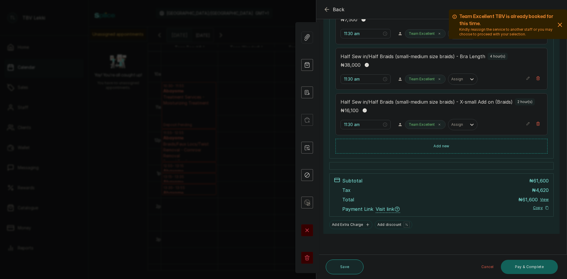
click at [355, 269] on button "Save" at bounding box center [345, 266] width 38 height 15
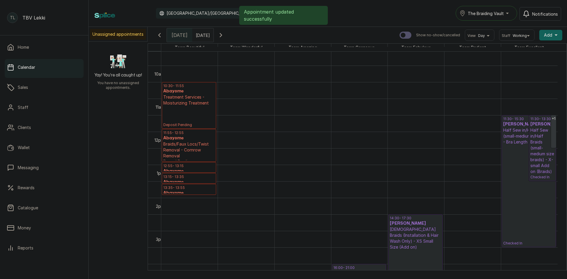
click at [527, 185] on p "Checked In" at bounding box center [529, 195] width 52 height 101
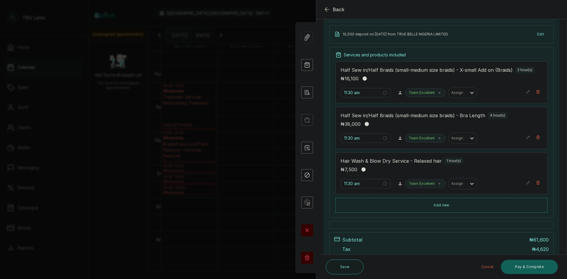
scroll to position [53, 0]
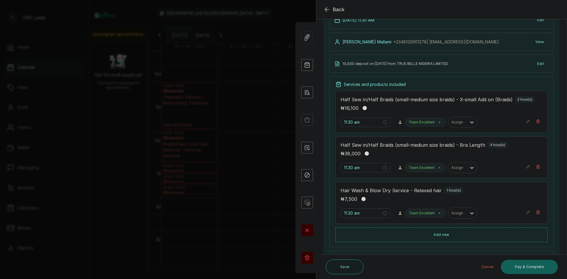
click at [326, 6] on icon "button" at bounding box center [326, 9] width 7 height 7
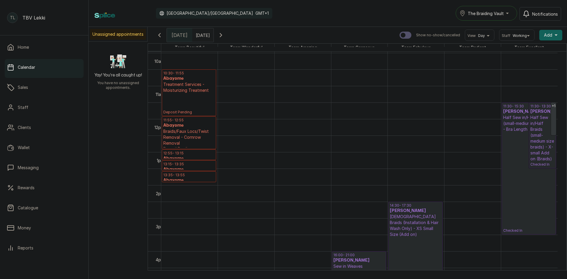
scroll to position [372, 0]
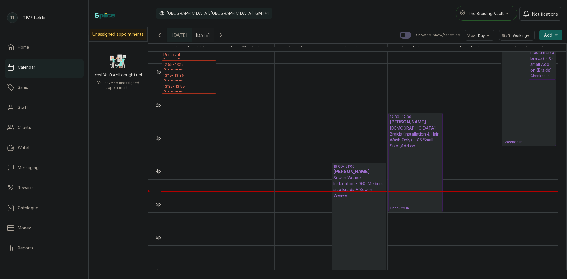
click at [521, 115] on p "Checked In" at bounding box center [529, 94] width 52 height 101
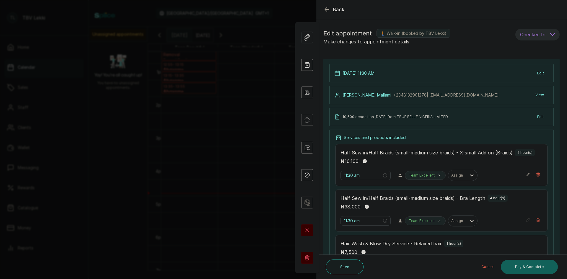
click at [324, 10] on icon "button" at bounding box center [326, 9] width 7 height 7
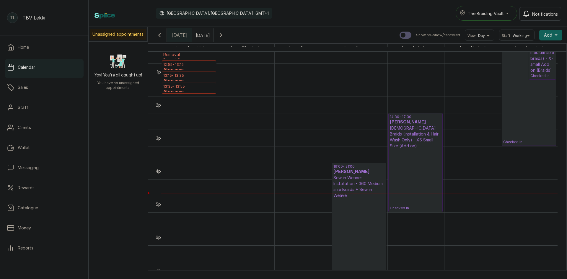
click at [409, 134] on p "[DEMOGRAPHIC_DATA] Braids (Installation & Hair Wash Only) - XS Small Size (Add …" at bounding box center [415, 137] width 51 height 24
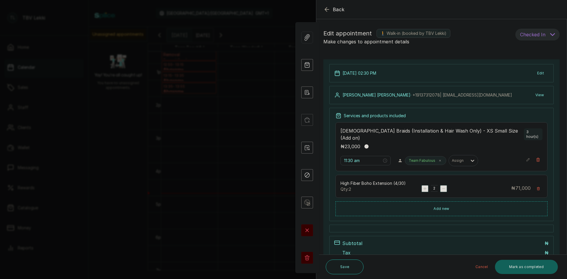
type input "2:30 pm"
click at [431, 203] on button "Add new" at bounding box center [441, 208] width 212 height 14
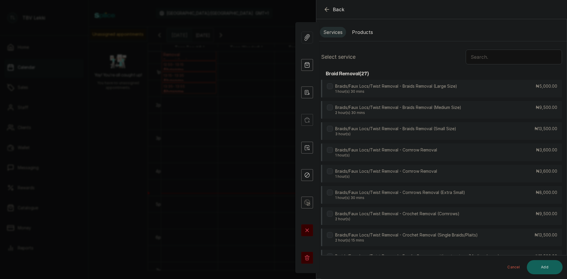
scroll to position [0, 0]
click at [362, 32] on button "Products" at bounding box center [362, 32] width 28 height 11
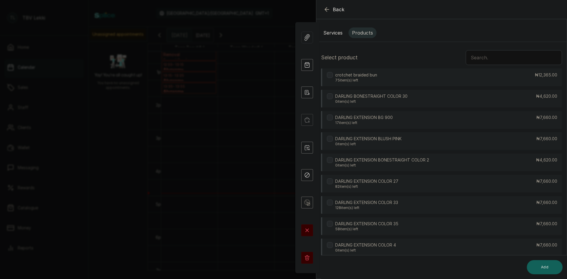
click at [519, 59] on input "text" at bounding box center [513, 57] width 96 height 15
type input "h"
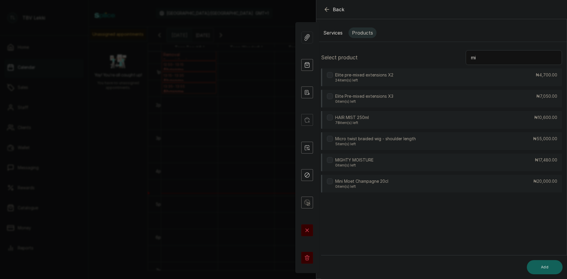
click at [336, 119] on p "HAIR MIST 250ml" at bounding box center [352, 118] width 34 height 6
drag, startPoint x: 479, startPoint y: 57, endPoint x: 462, endPoint y: 57, distance: 16.8
click at [462, 57] on div "Select product mi" at bounding box center [441, 57] width 241 height 15
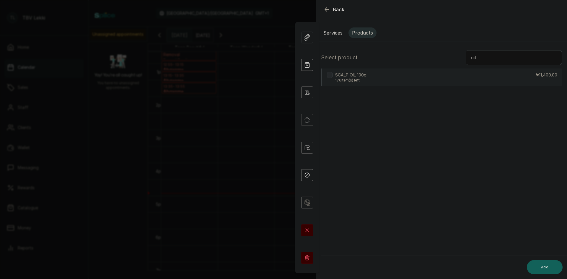
type input "oil"
click at [332, 76] on label at bounding box center [330, 75] width 6 height 6
click at [538, 265] on button "Add" at bounding box center [545, 267] width 36 height 14
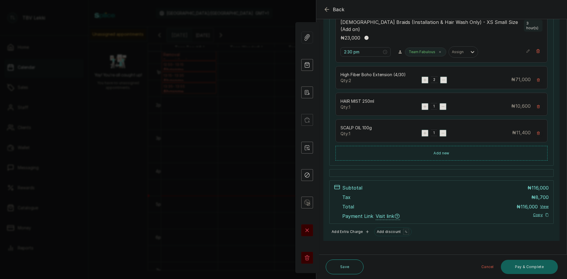
scroll to position [109, 0]
click at [353, 271] on button "Save" at bounding box center [345, 266] width 38 height 15
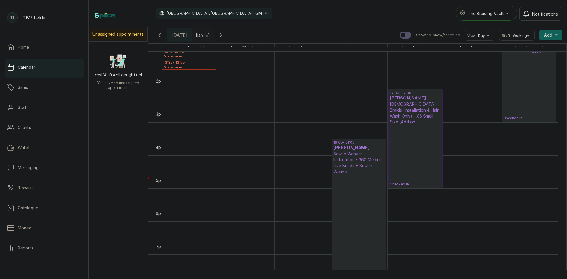
scroll to position [442, 0]
click at [437, 162] on p "Checked In" at bounding box center [415, 155] width 51 height 62
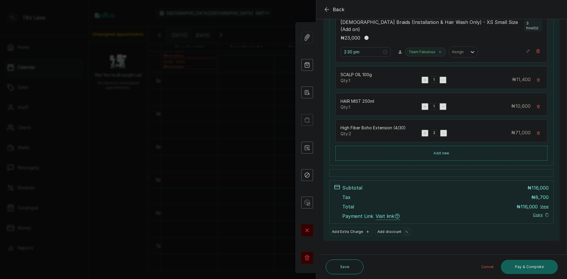
scroll to position [79, 0]
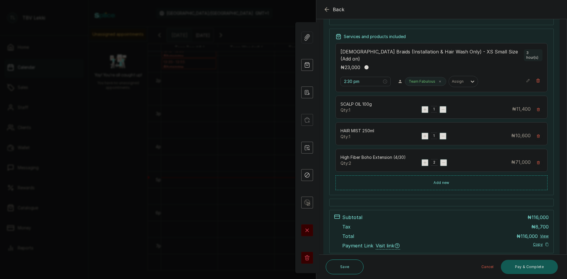
click at [521, 272] on button "Pay & Complete" at bounding box center [529, 267] width 57 height 14
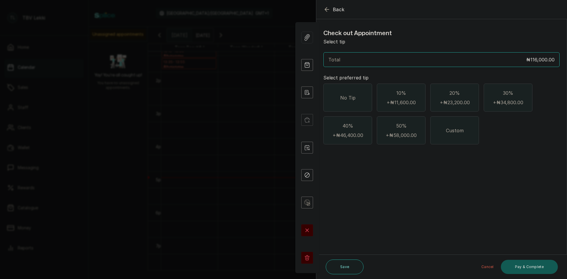
scroll to position [0, 0]
click at [331, 109] on div "No Tip" at bounding box center [347, 98] width 49 height 28
click at [520, 263] on button "Pay & Complete" at bounding box center [529, 267] width 57 height 14
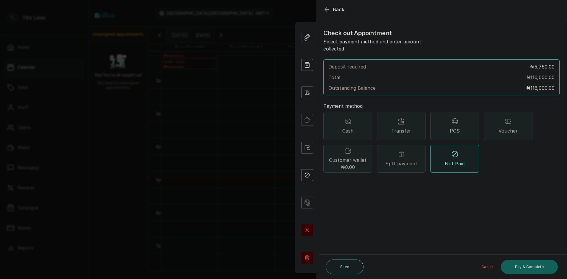
click at [387, 121] on div "Transfer" at bounding box center [401, 126] width 49 height 28
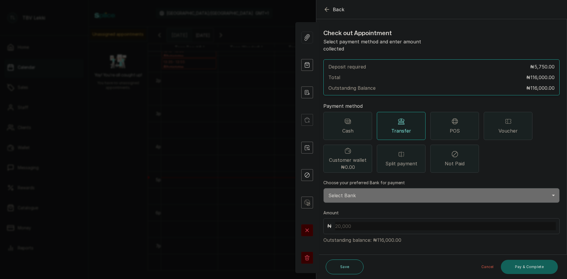
click at [377, 191] on select "Select Bank TRACTION/TBV LEKKI Paystack-Titan Traction - The braiding vault lek…" at bounding box center [441, 195] width 236 height 15
select select "118e1c88-eefc-4432-b8b6-73435625d06e"
click at [323, 188] on select "Select Bank TRACTION/TBV LEKKI Paystack-Titan Traction - The braiding vault lek…" at bounding box center [441, 195] width 236 height 15
click at [352, 222] on input "text" at bounding box center [445, 226] width 220 height 8
type input "116,000"
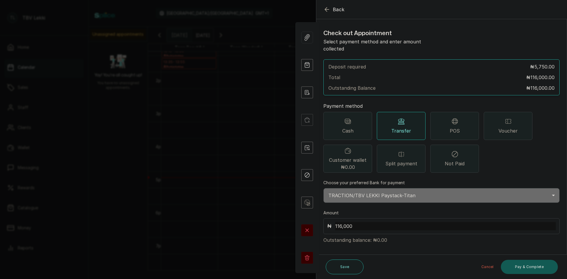
click at [529, 266] on button "Pay & Complete" at bounding box center [529, 267] width 57 height 14
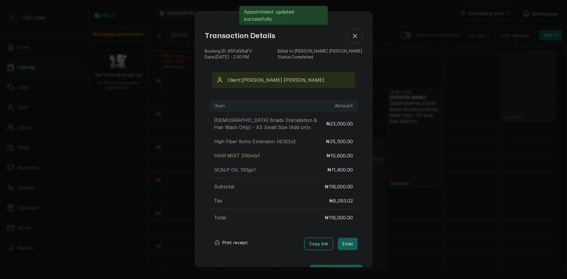
click at [230, 240] on button "Print receipt" at bounding box center [230, 243] width 43 height 12
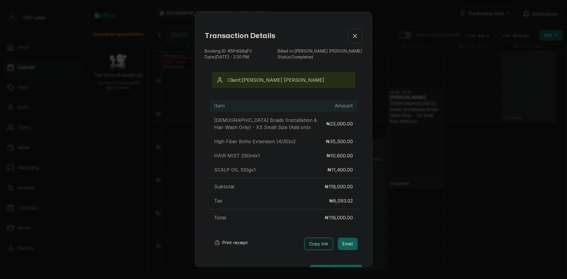
click at [334, 43] on div "Transaction Details" at bounding box center [284, 36] width 158 height 15
click at [351, 37] on icon "button" at bounding box center [354, 35] width 7 height 7
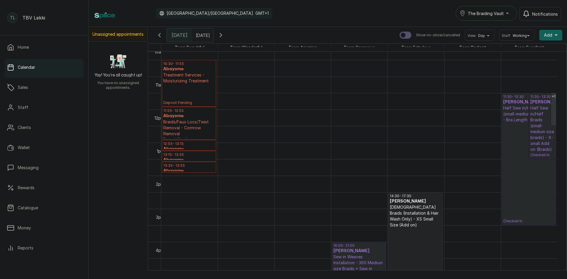
scroll to position [324, 0]
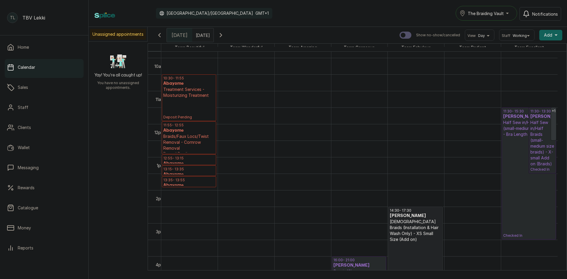
click at [514, 121] on p "Half Sew in/Half Braids (small-medium size braids) - Bra Length" at bounding box center [529, 129] width 52 height 18
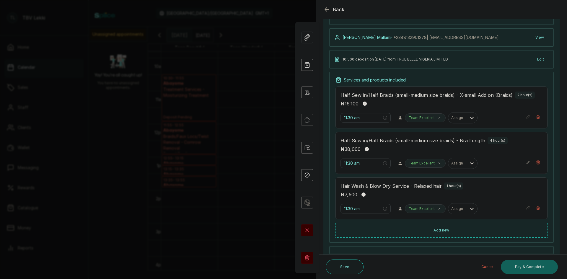
scroll to position [24, 0]
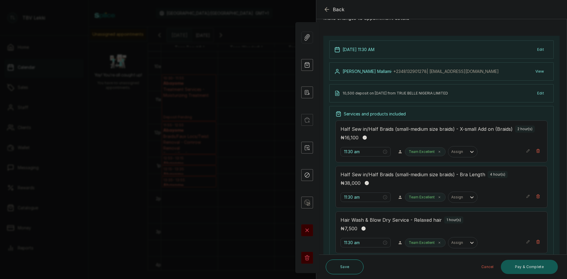
click at [515, 266] on button "Pay & Complete" at bounding box center [529, 267] width 57 height 14
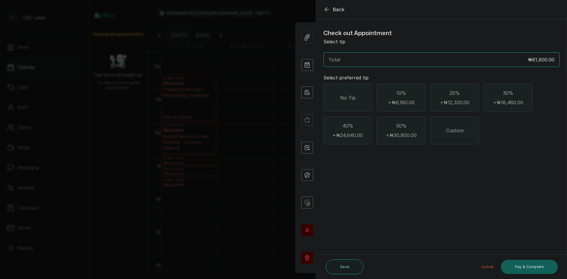
scroll to position [0, 0]
click at [341, 85] on div "No Tip" at bounding box center [347, 98] width 49 height 28
click at [524, 262] on button "Pay & Complete" at bounding box center [529, 267] width 57 height 14
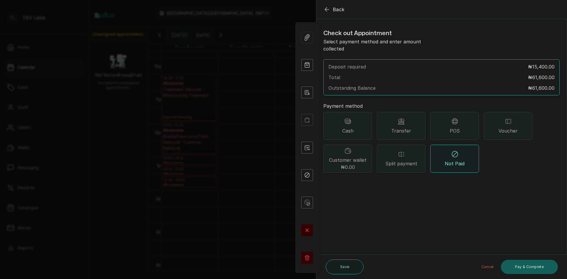
click at [397, 152] on div "Split payment" at bounding box center [401, 159] width 49 height 28
click at [395, 127] on span "Transfer" at bounding box center [401, 130] width 20 height 7
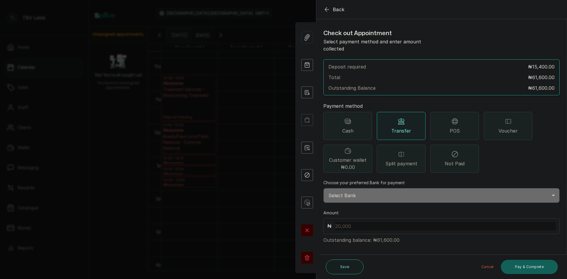
click at [363, 188] on select "Select Bank TRACTION/TBV LEKKI Paystack-Titan Traction - The braiding vault lek…" at bounding box center [441, 195] width 236 height 15
select select "118e1c88-eefc-4432-b8b6-73435625d06e"
click at [323, 188] on select "Select Bank TRACTION/TBV LEKKI Paystack-Titan Traction - The braiding vault lek…" at bounding box center [441, 195] width 236 height 15
click at [352, 222] on input "text" at bounding box center [445, 226] width 220 height 8
type input "61,600"
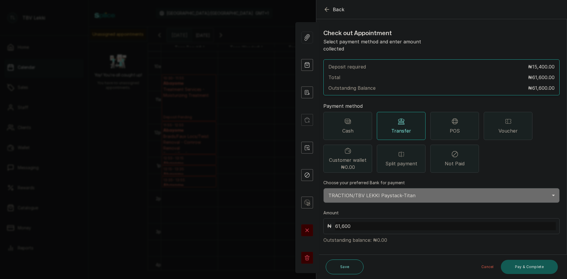
click at [520, 270] on button "Pay & Complete" at bounding box center [529, 267] width 57 height 14
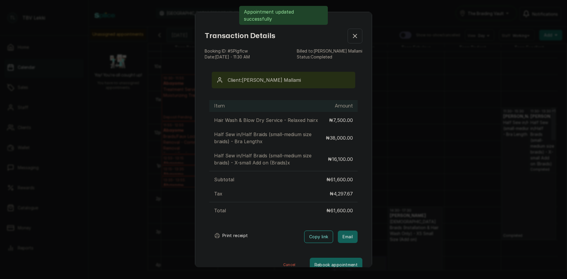
click at [222, 235] on button "Print receipt" at bounding box center [230, 236] width 43 height 12
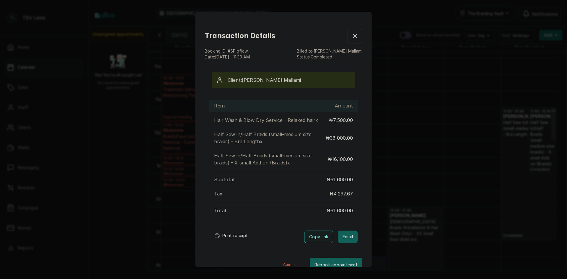
click at [353, 37] on icon "button" at bounding box center [355, 36] width 4 height 4
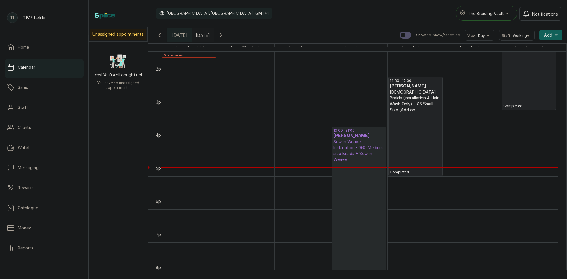
scroll to position [442, 0]
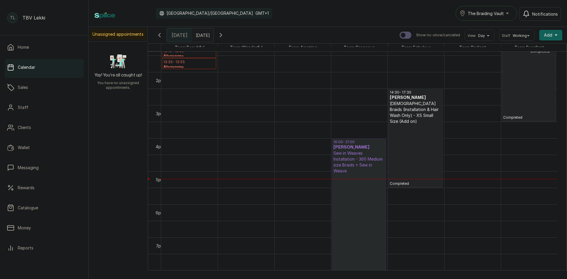
click at [547, 96] on p "Completed" at bounding box center [529, 69] width 52 height 101
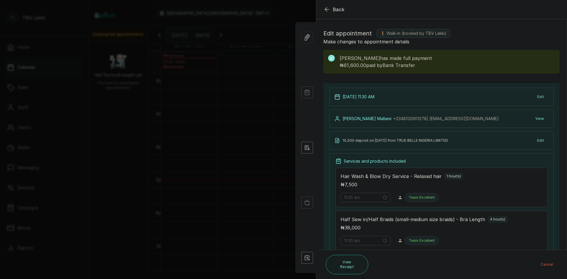
click at [329, 6] on icon "button" at bounding box center [326, 9] width 7 height 7
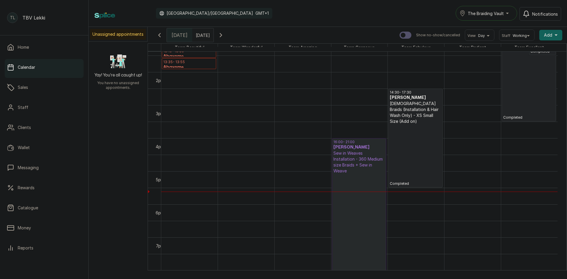
click at [224, 35] on icon "button" at bounding box center [220, 35] width 7 height 7
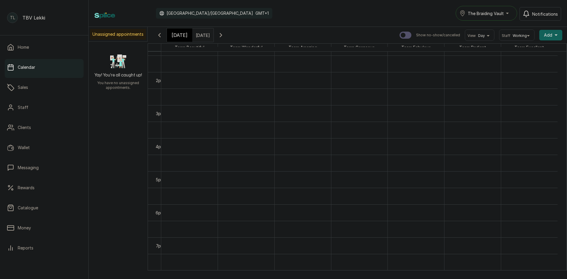
scroll to position [199, 0]
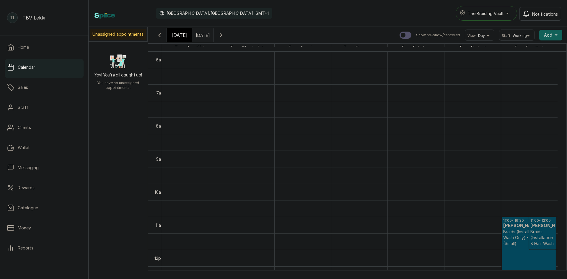
click at [176, 39] on div "[DATE]" at bounding box center [179, 35] width 25 height 14
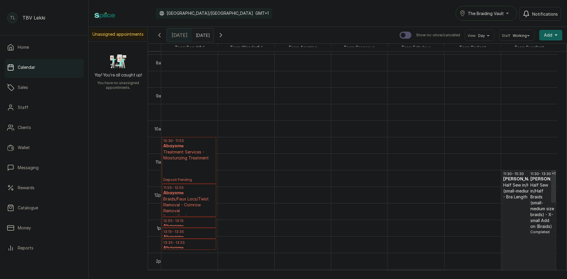
scroll to position [277, 0]
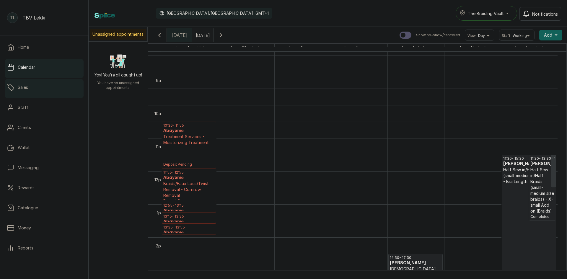
click at [22, 89] on p "Sales" at bounding box center [23, 87] width 10 height 6
